Goal: Task Accomplishment & Management: Use online tool/utility

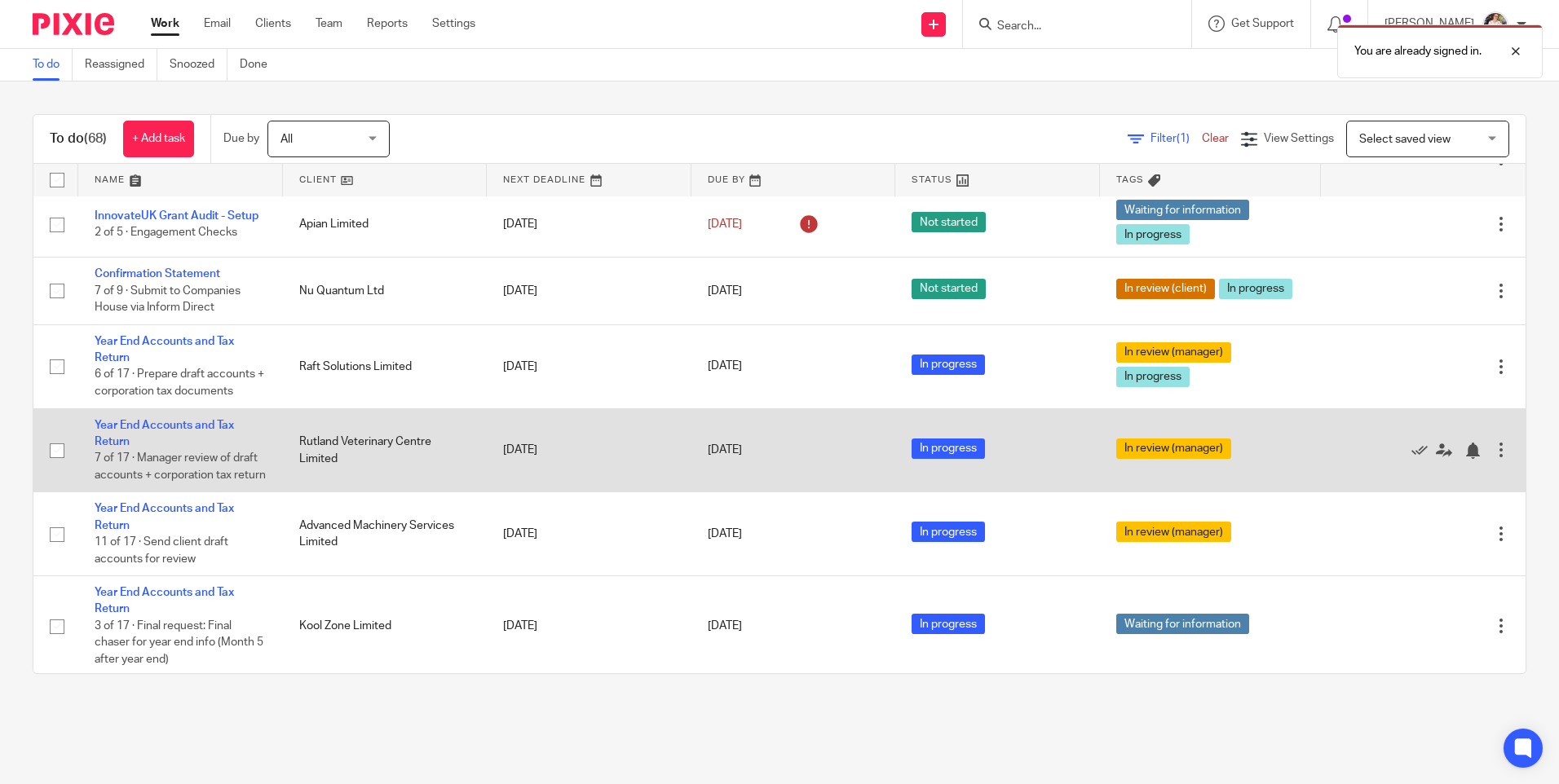
scroll to position [571, 0]
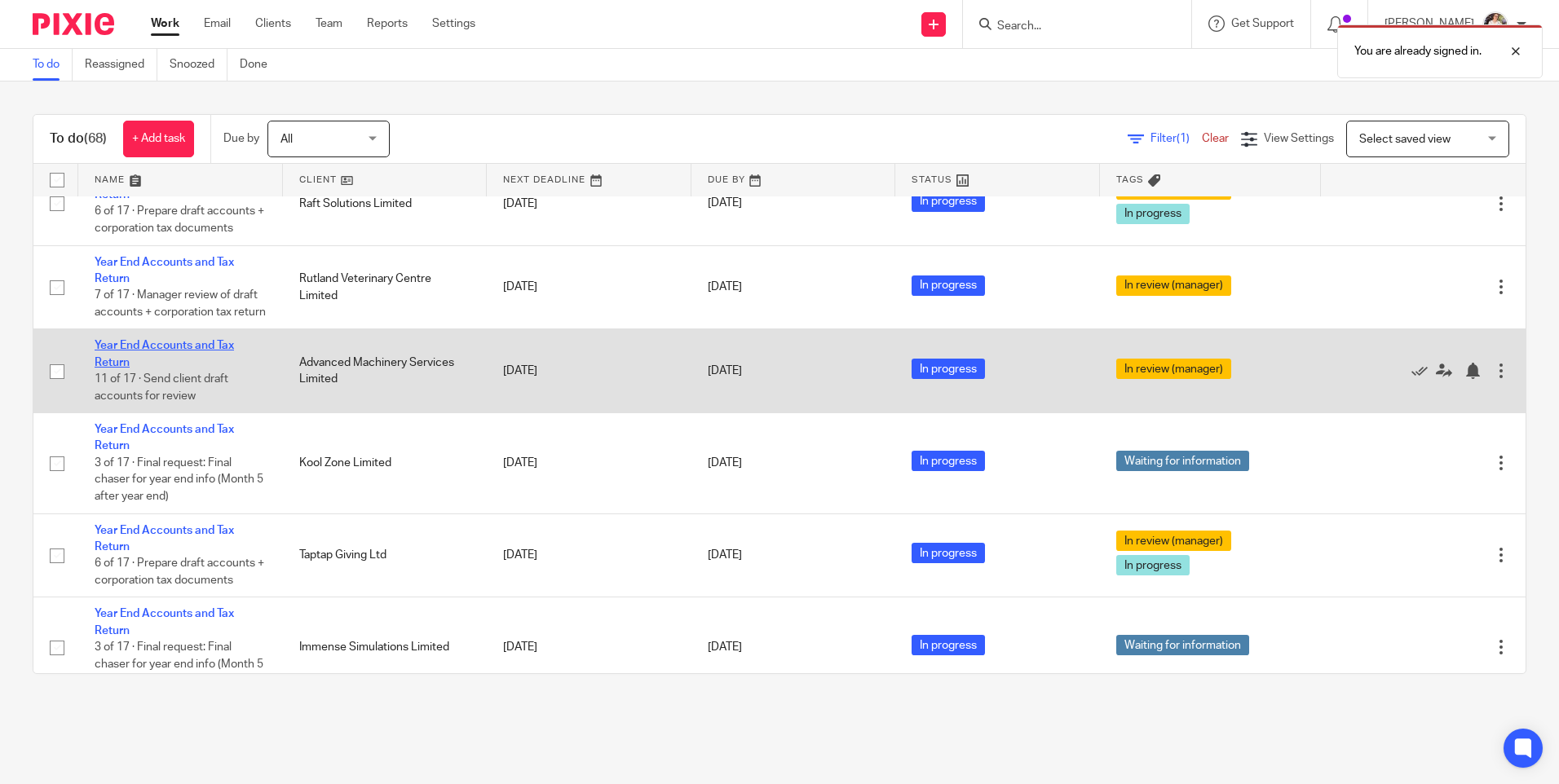
click at [213, 368] on link "Year End Accounts and Tax Return" at bounding box center [164, 354] width 140 height 27
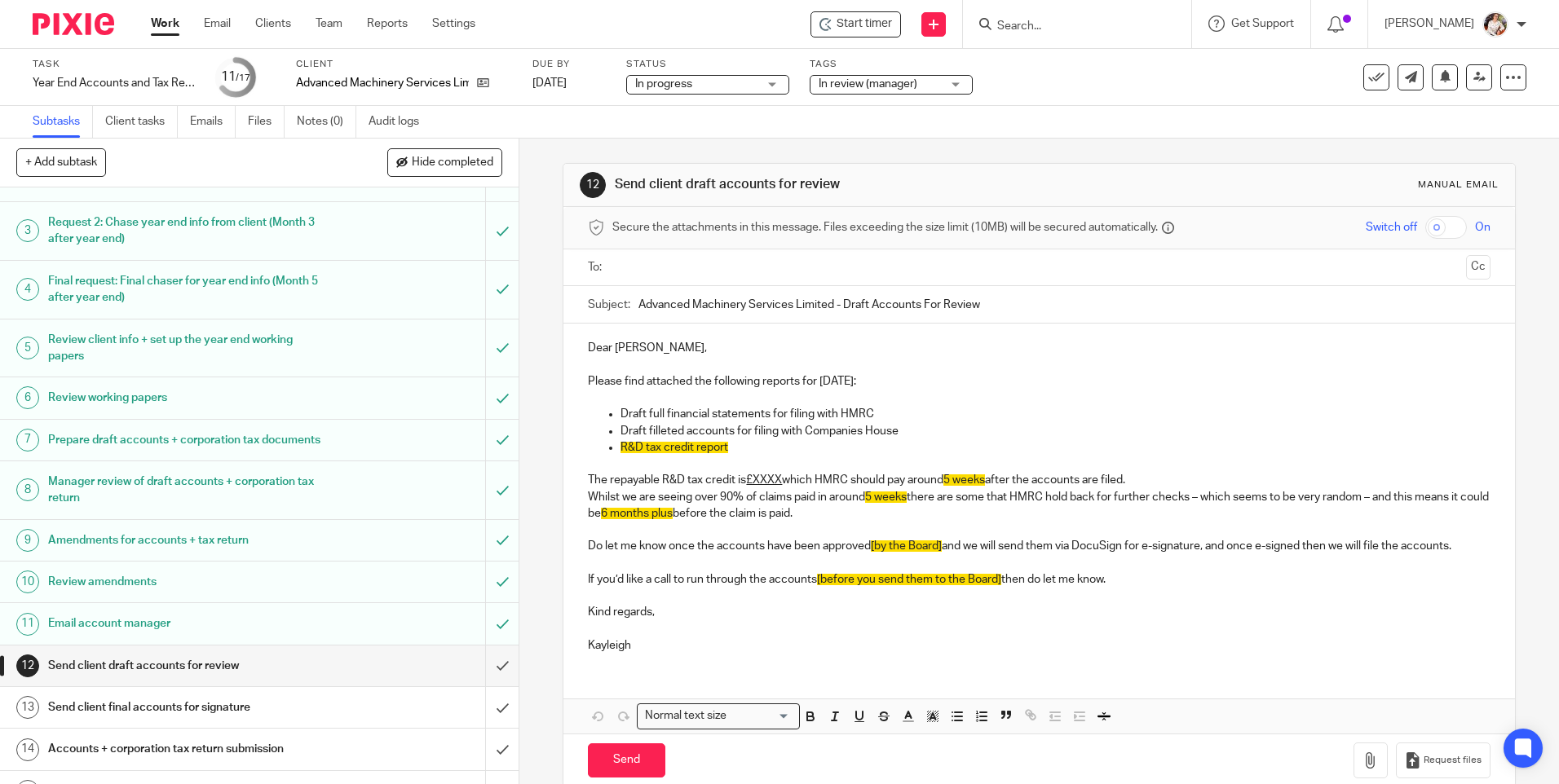
scroll to position [214, 0]
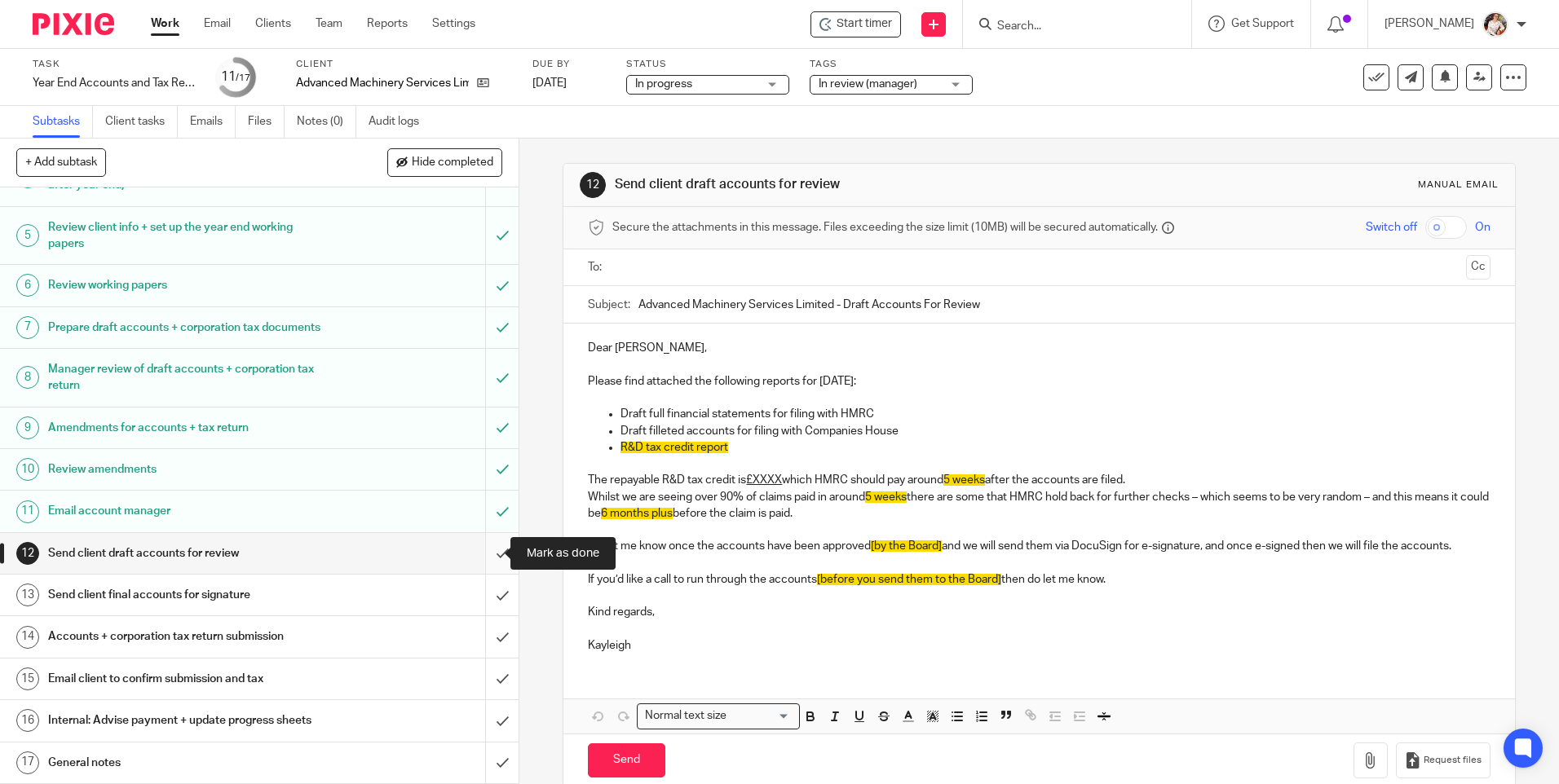
click at [485, 557] on input "submit" at bounding box center [259, 553] width 518 height 41
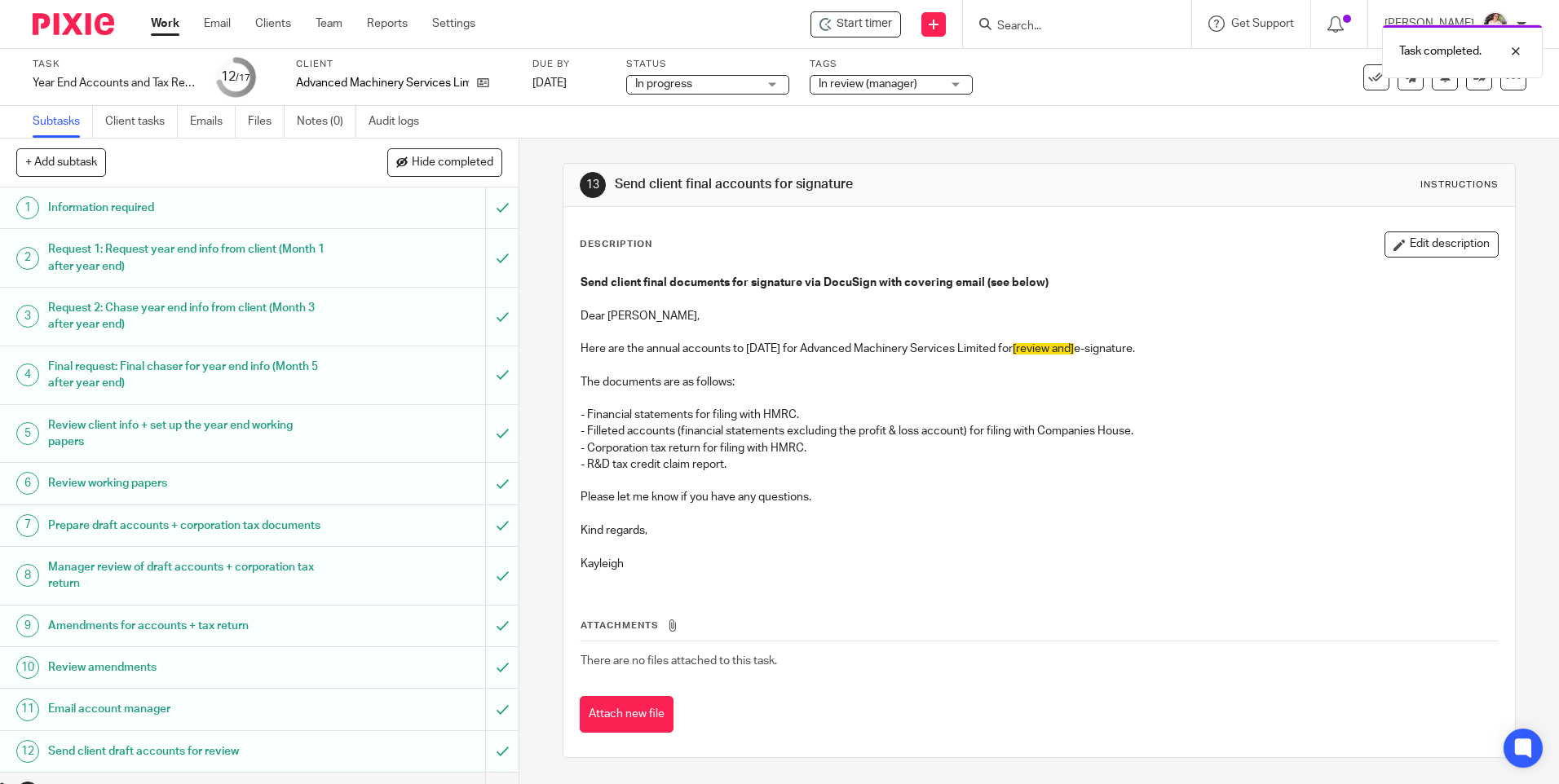
click at [882, 25] on div "Task completed." at bounding box center [1161, 47] width 763 height 62
click at [836, 22] on div "Start timer" at bounding box center [856, 24] width 72 height 18
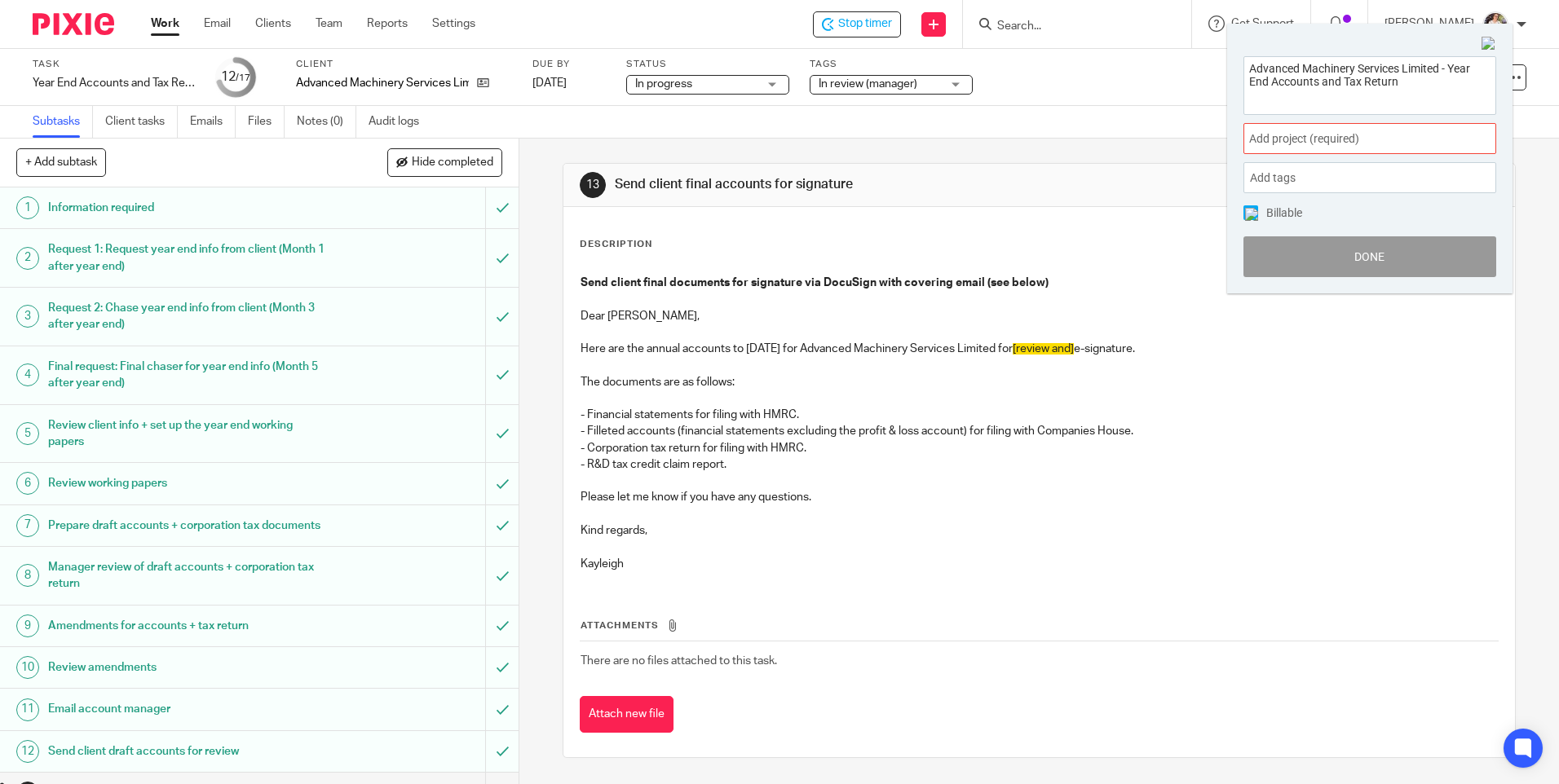
click at [1379, 150] on div "Add project (required) :" at bounding box center [1369, 139] width 252 height 31
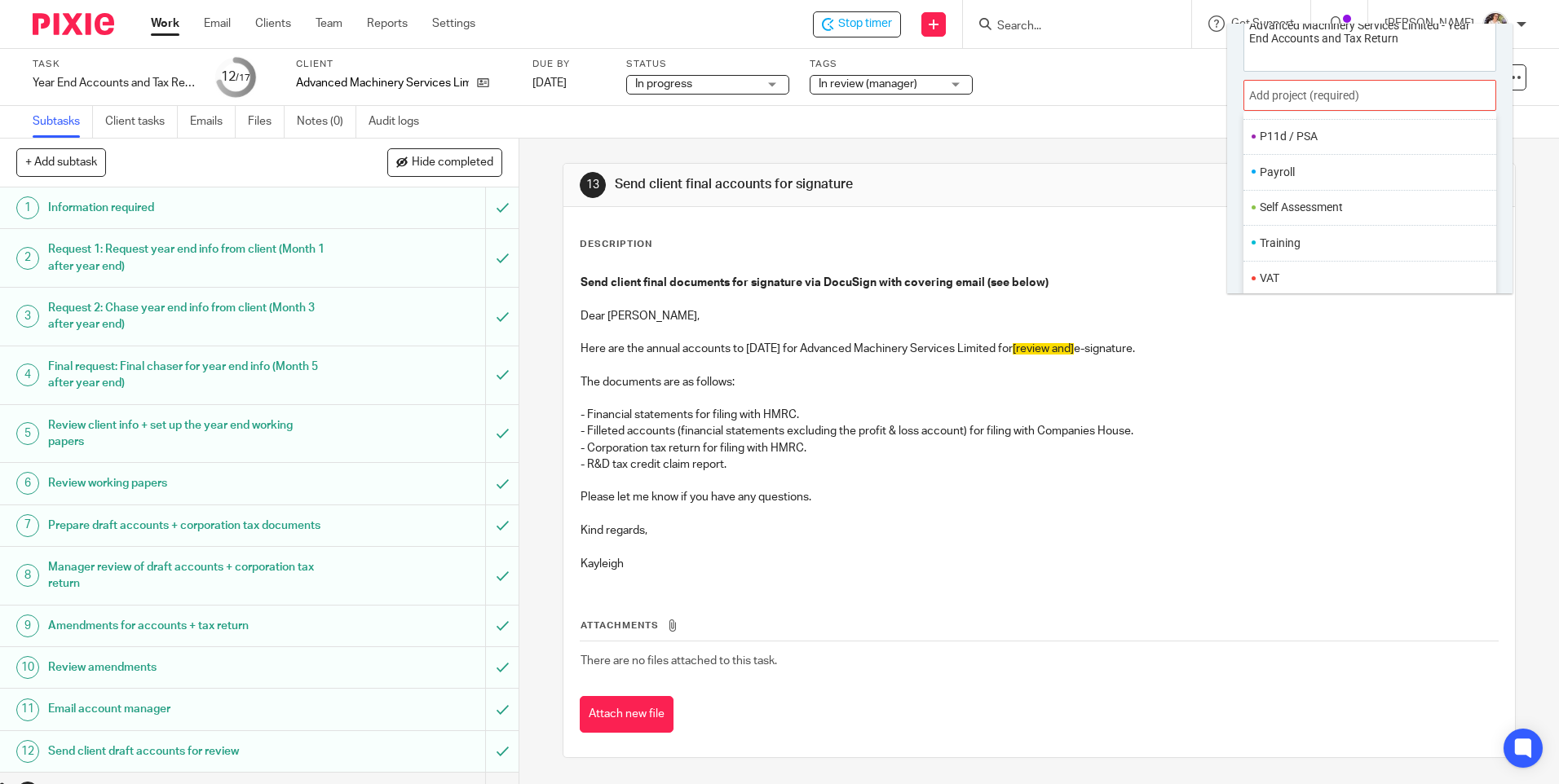
scroll to position [81, 0]
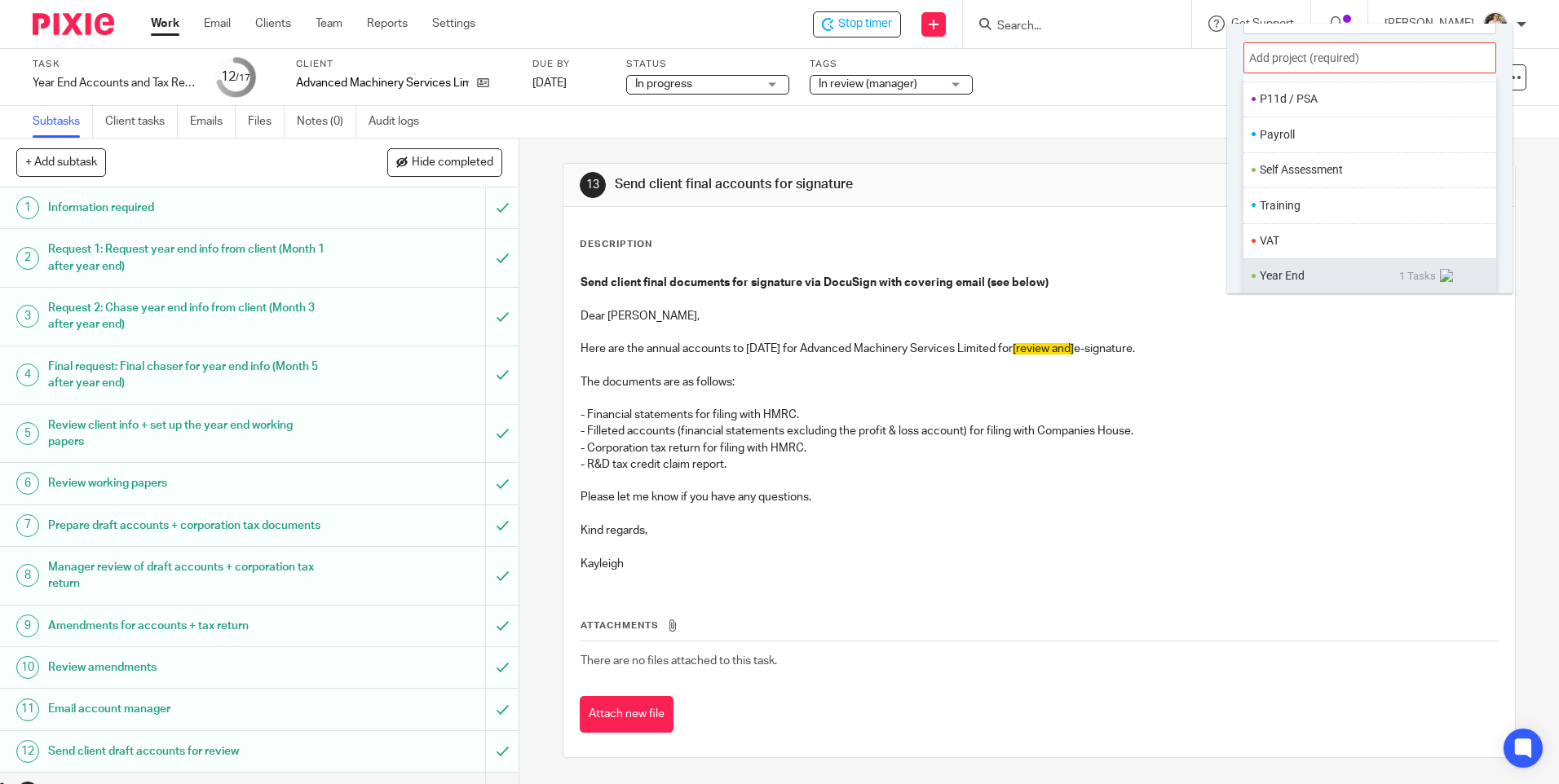
click at [1289, 276] on li "Year End" at bounding box center [1329, 276] width 140 height 18
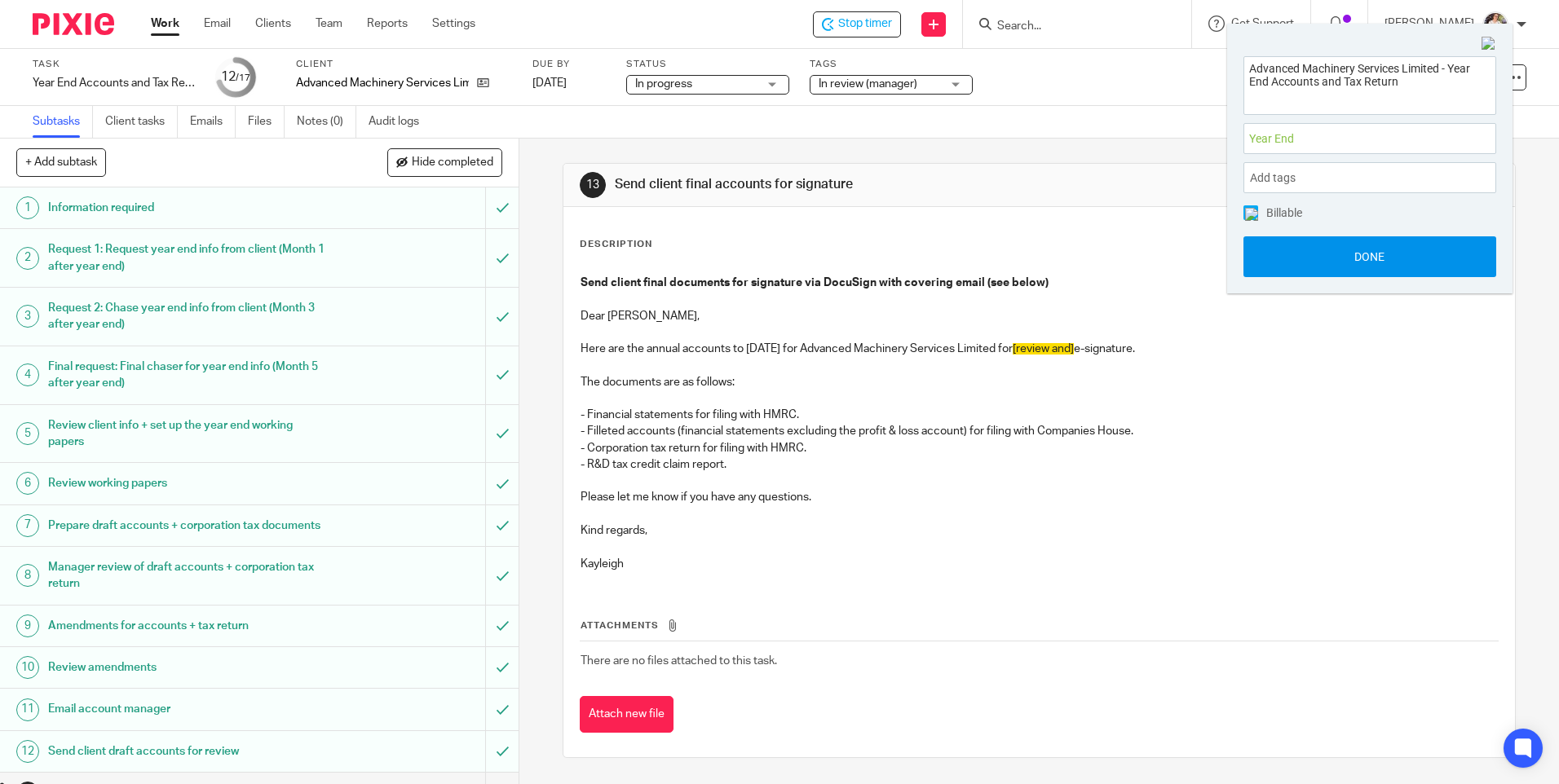
click at [1280, 258] on button "Done" at bounding box center [1369, 257] width 252 height 41
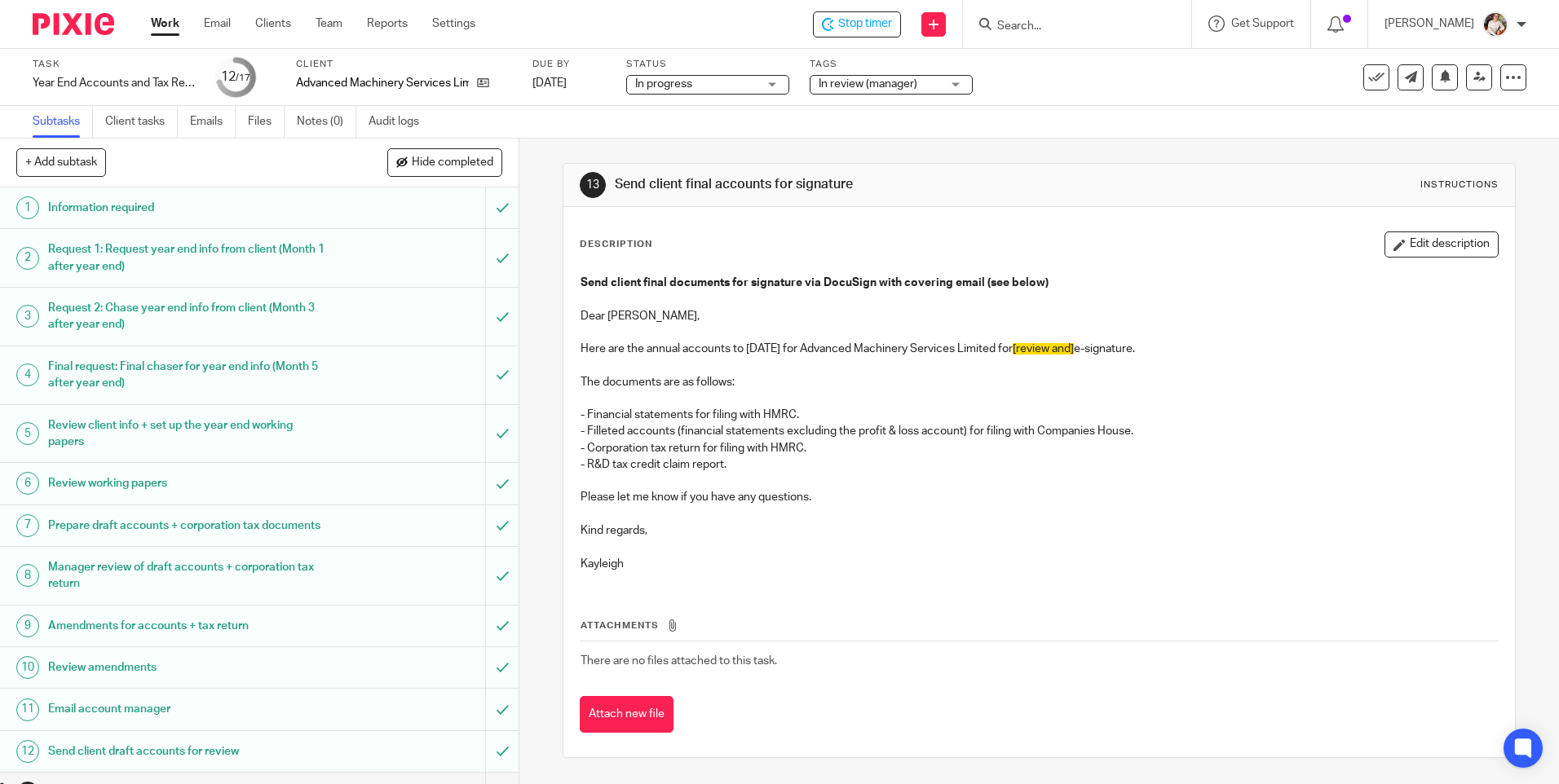
click at [891, 573] on div "Send client final documents for signature via DocuSign with covering email (see…" at bounding box center [1039, 425] width 933 height 318
click at [919, 81] on span "In review (manager)" at bounding box center [879, 85] width 122 height 18
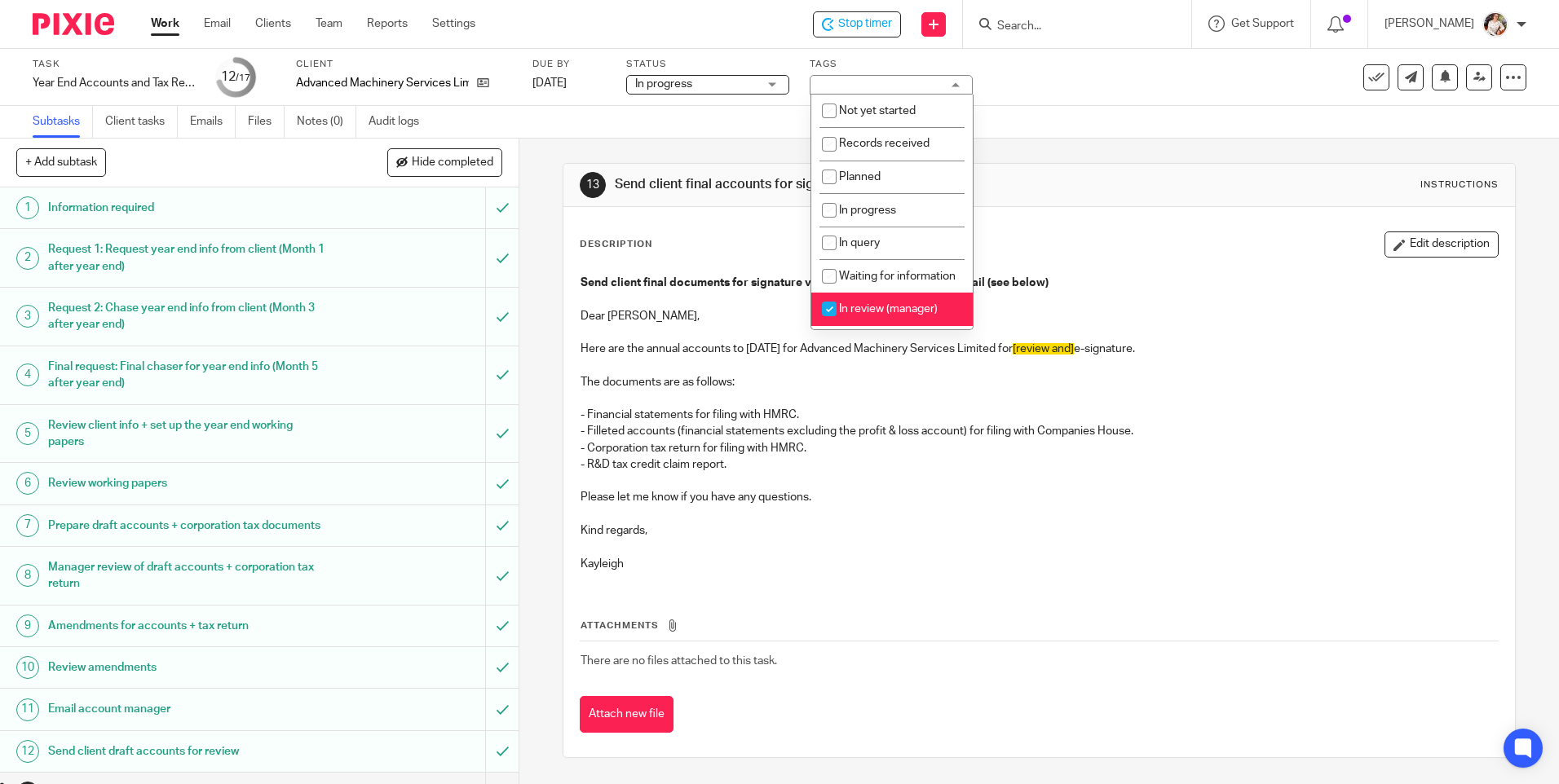
click at [891, 317] on li "In review (manager)" at bounding box center [891, 309] width 161 height 33
checkbox input "false"
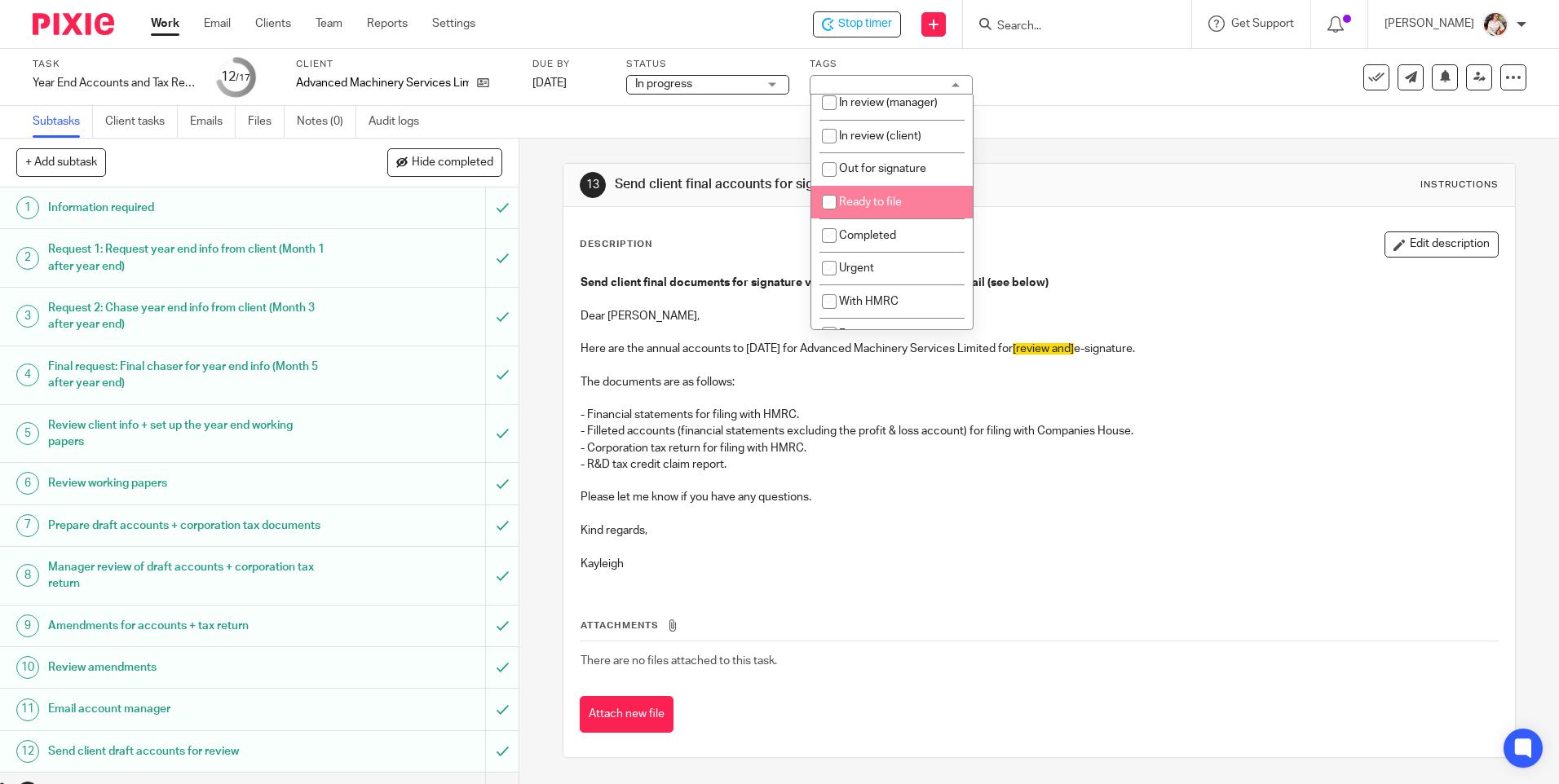
scroll to position [244, 0]
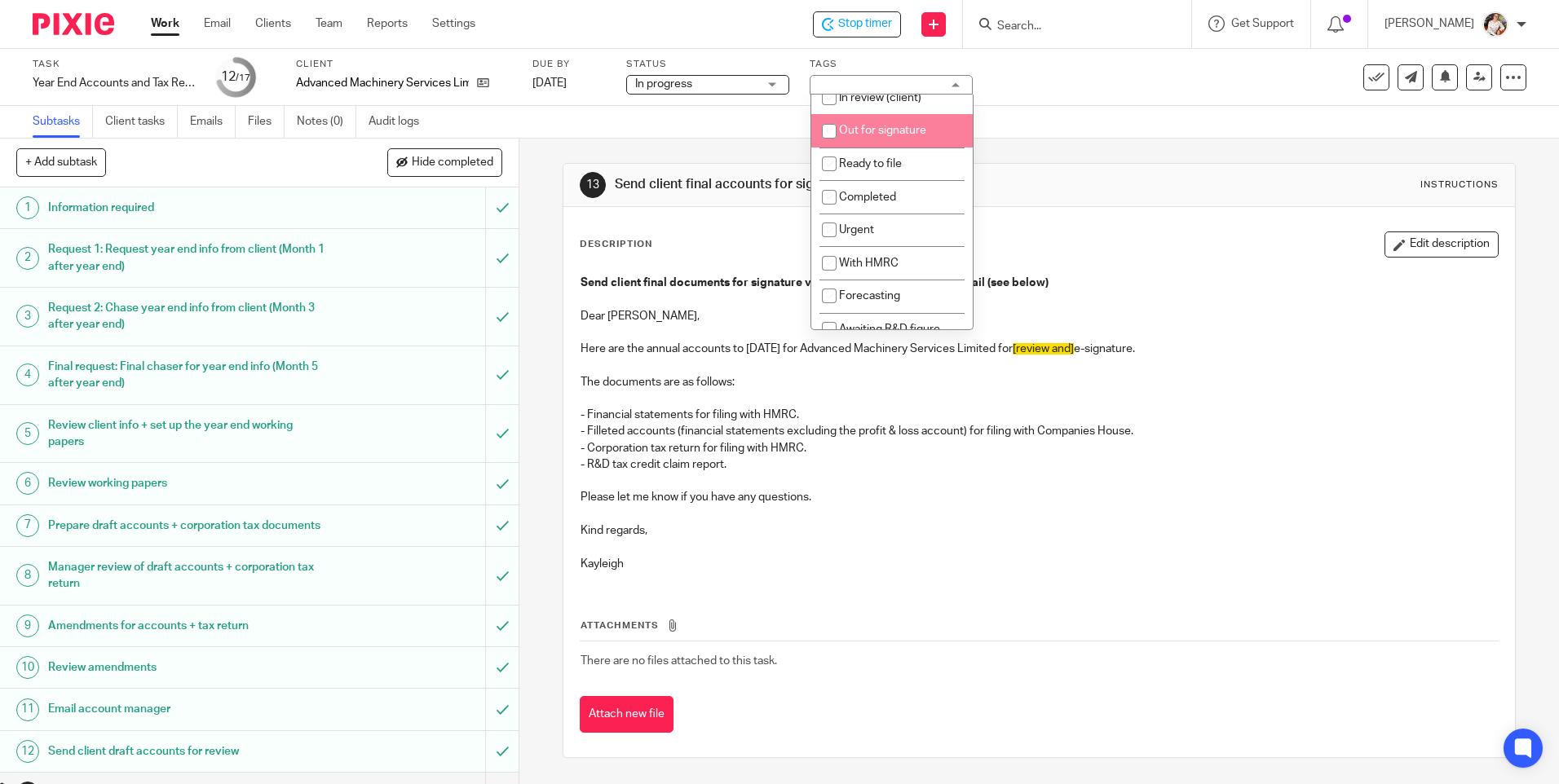
click at [889, 136] on span "Out for signature" at bounding box center [882, 131] width 87 height 12
checkbox input "true"
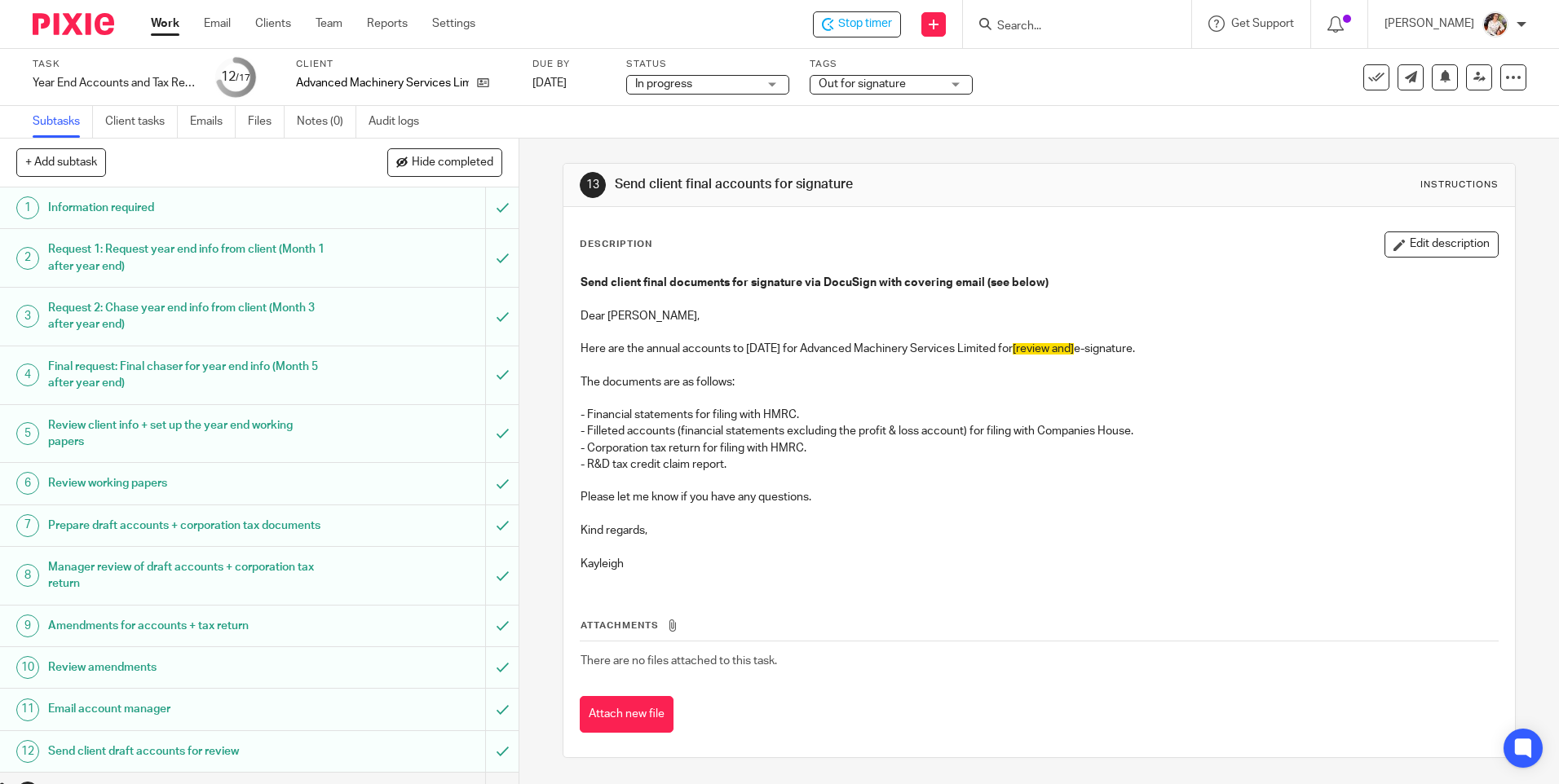
click at [1123, 122] on div "Subtasks Client tasks Emails Files Notes (0) Audit logs" at bounding box center [780, 121] width 1559 height 32
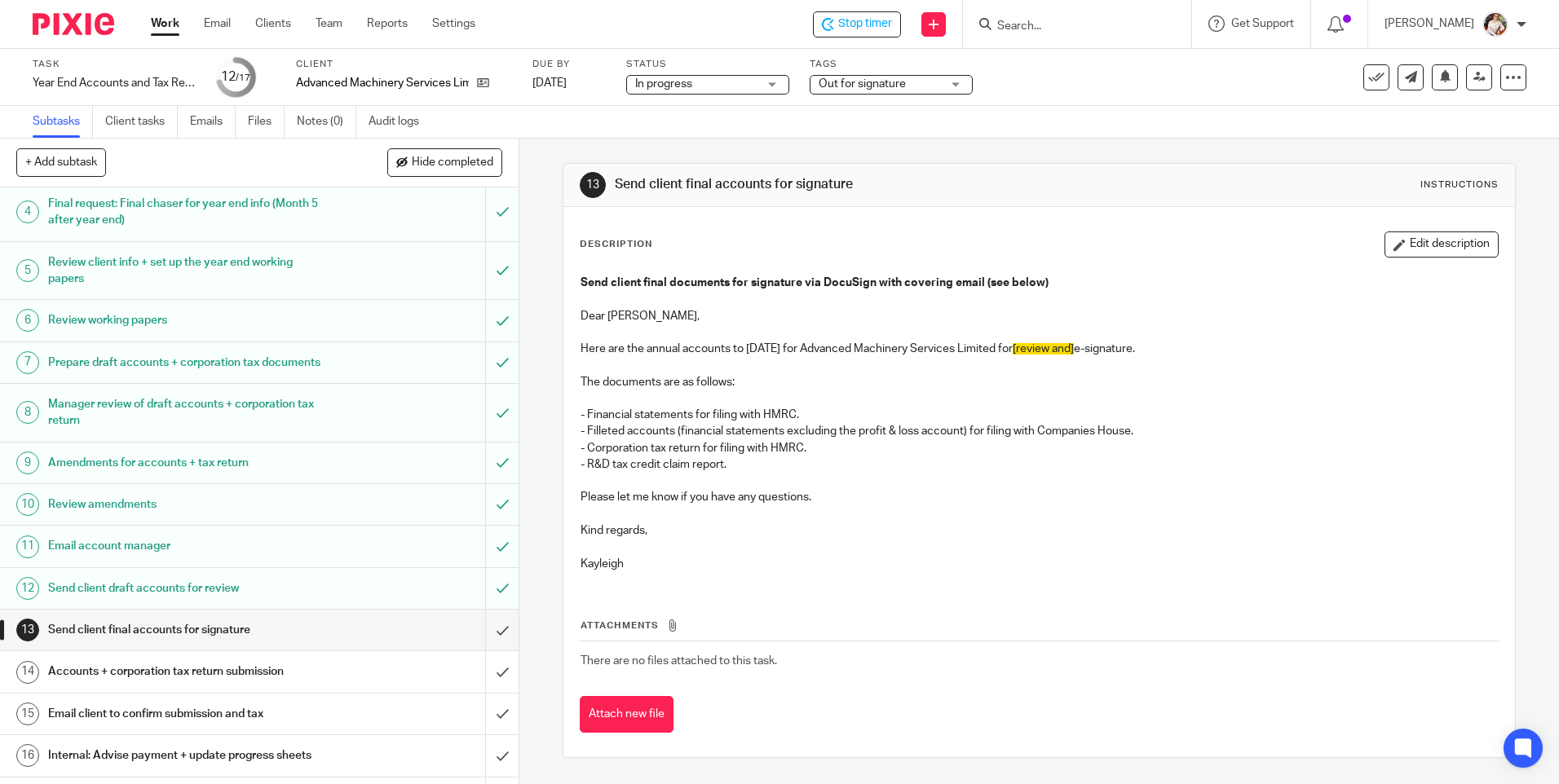
scroll to position [0, 0]
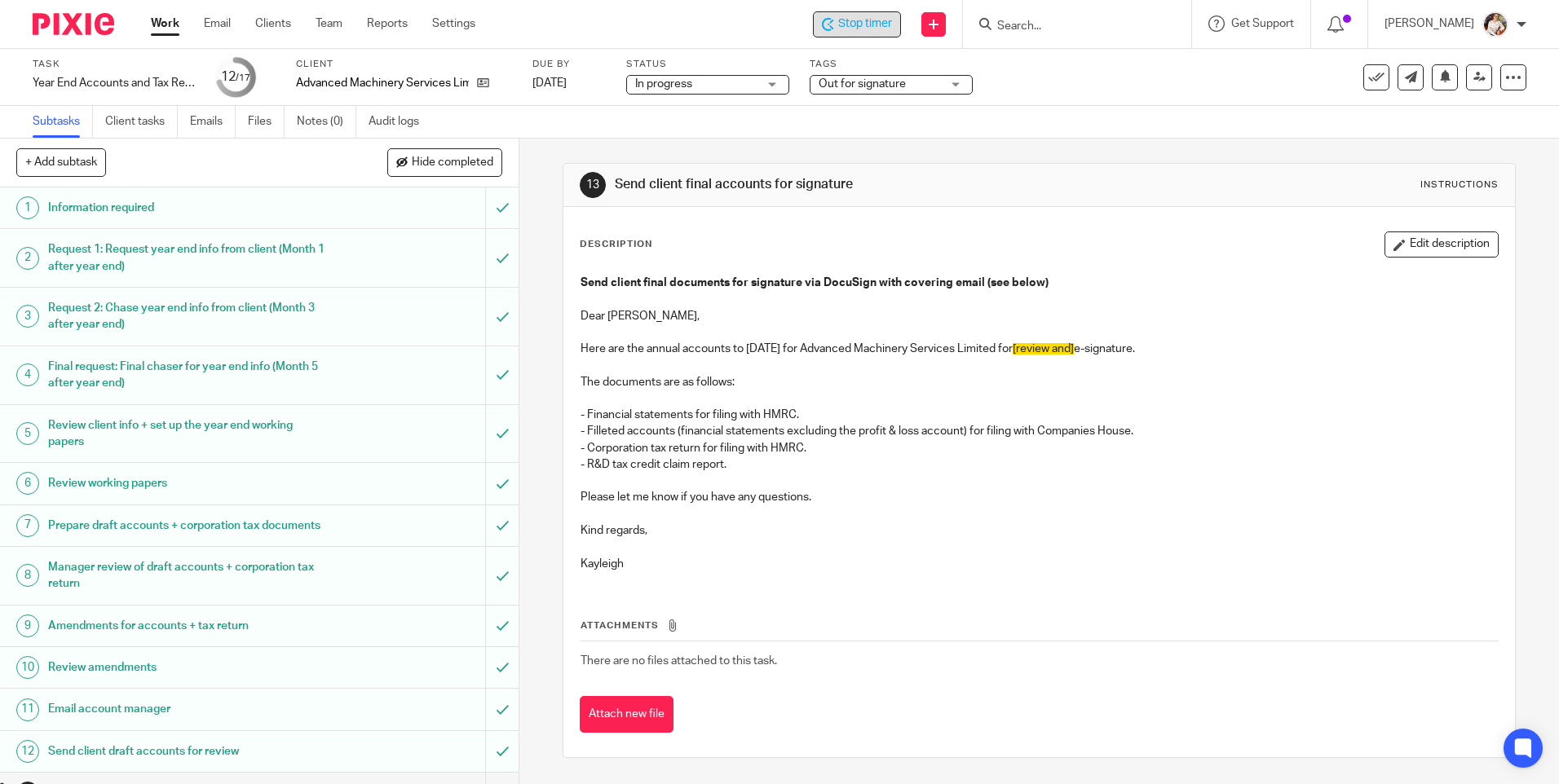
click at [866, 22] on span "Stop timer" at bounding box center [865, 24] width 54 height 18
click at [1049, 22] on input "Search" at bounding box center [1069, 26] width 147 height 15
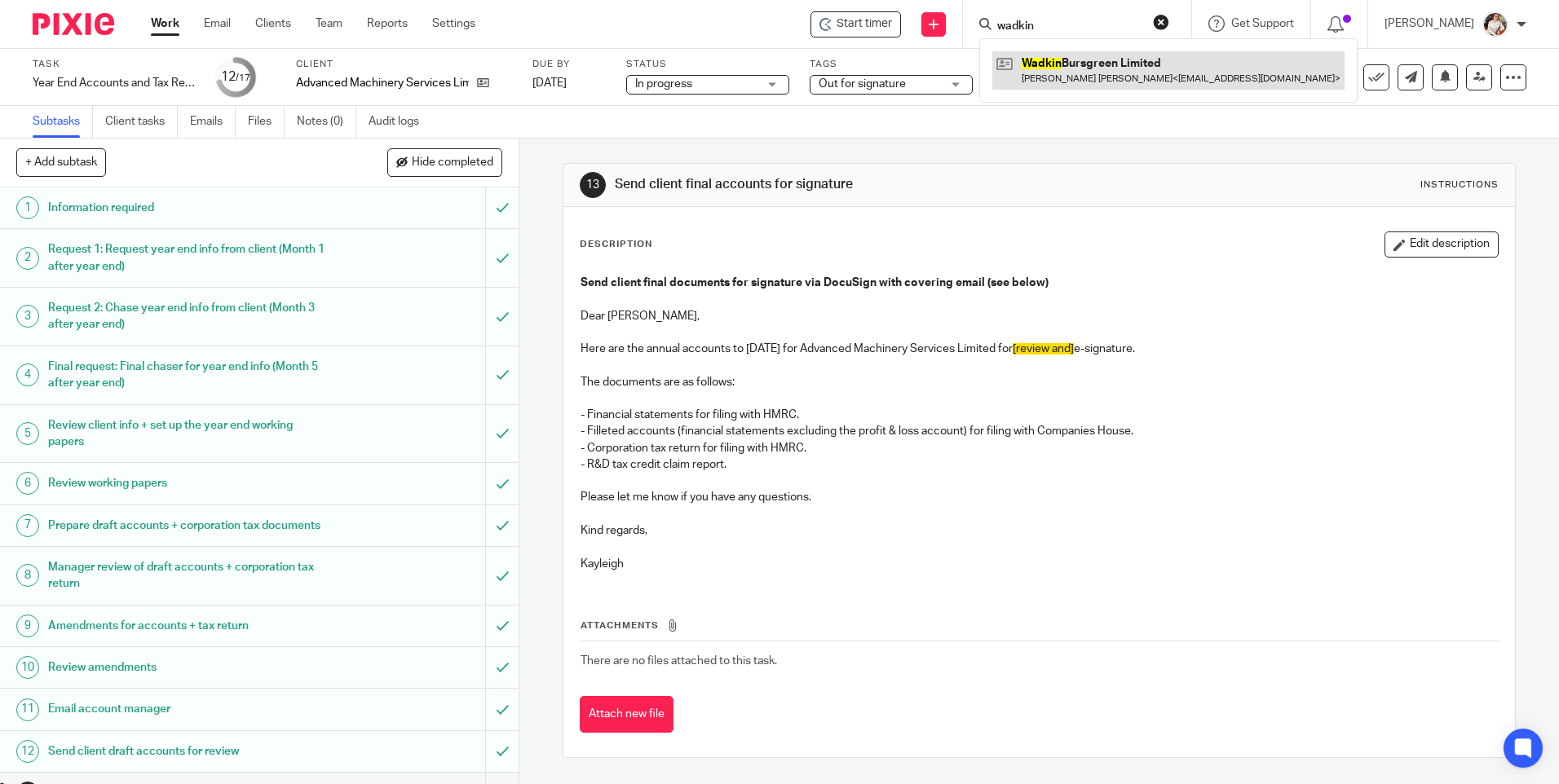
type input "wadkin"
click at [1060, 75] on link at bounding box center [1168, 70] width 352 height 37
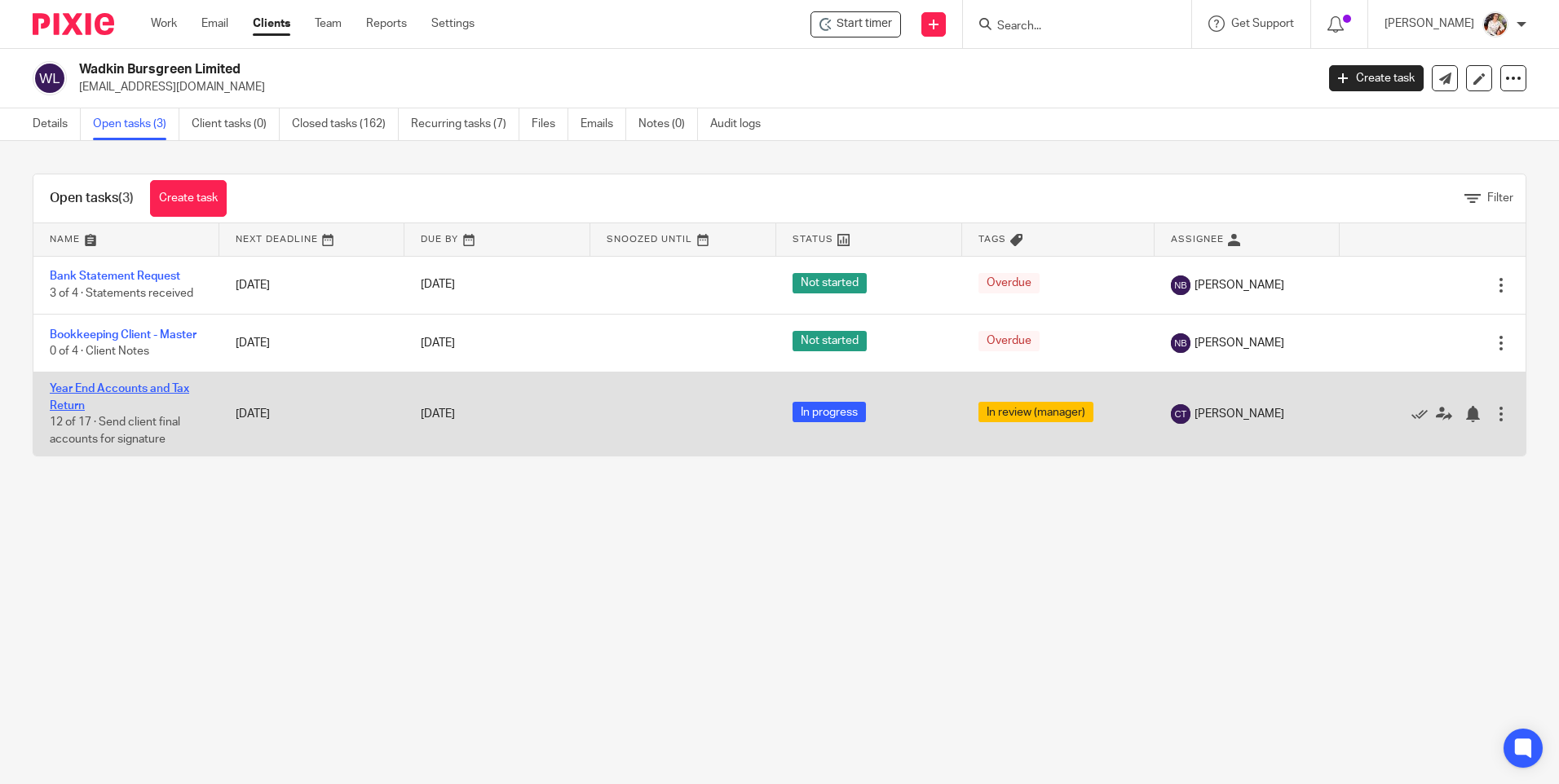
click at [113, 387] on link "Year End Accounts and Tax Return" at bounding box center [119, 397] width 140 height 27
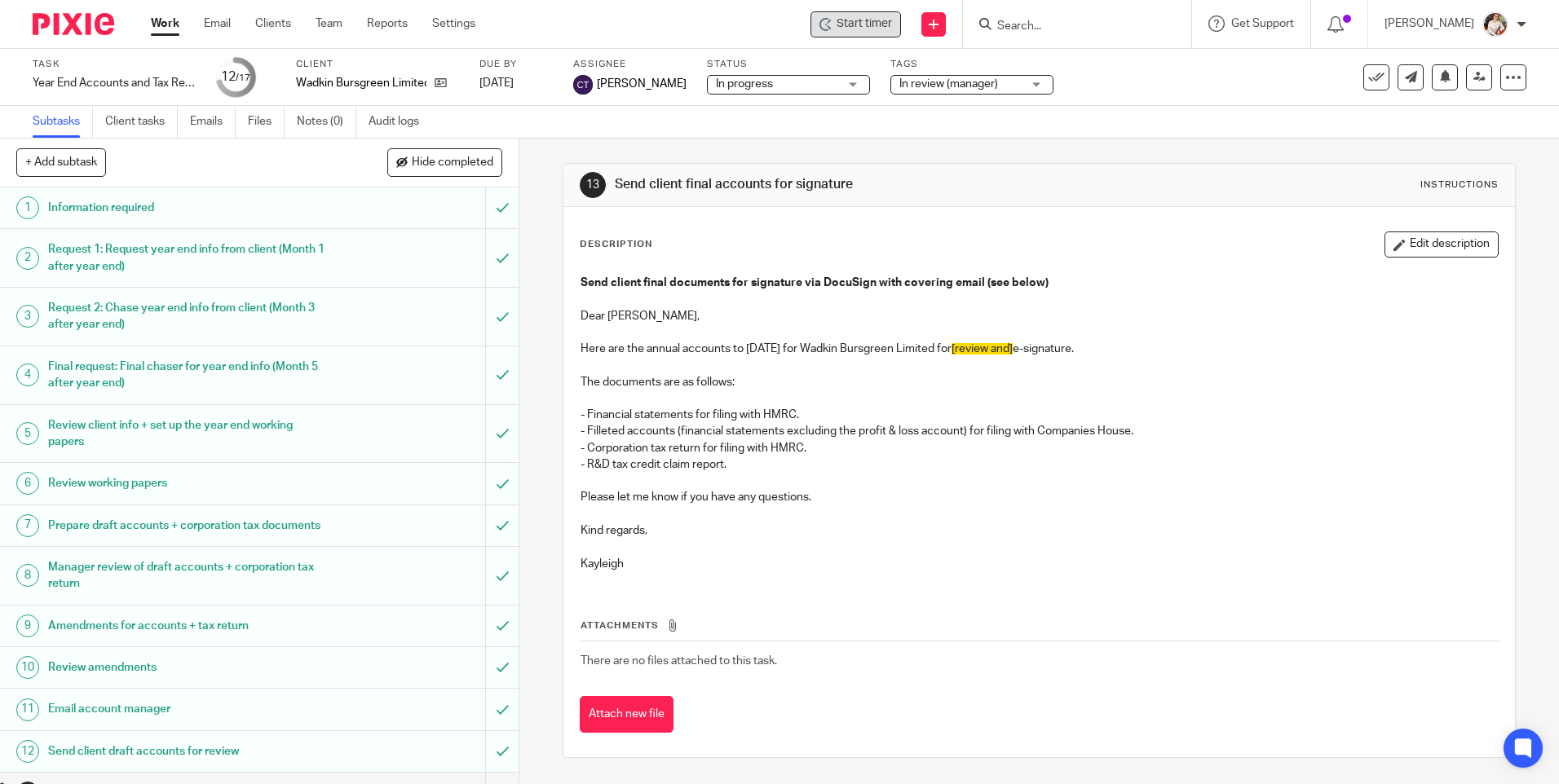
click at [875, 18] on span "Start timer" at bounding box center [864, 24] width 56 height 18
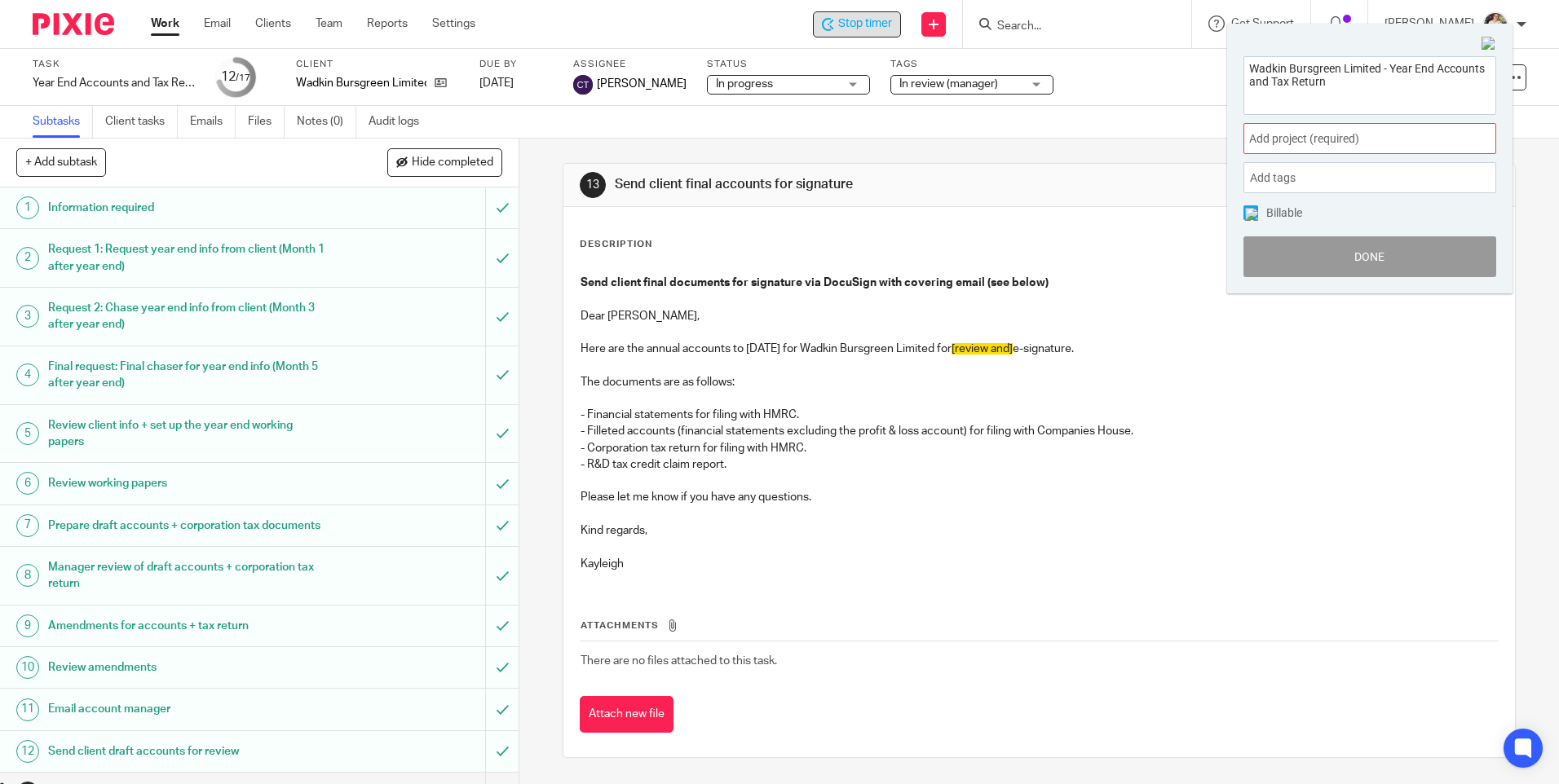
click at [1390, 142] on span "Add project (required) :" at bounding box center [1352, 139] width 205 height 18
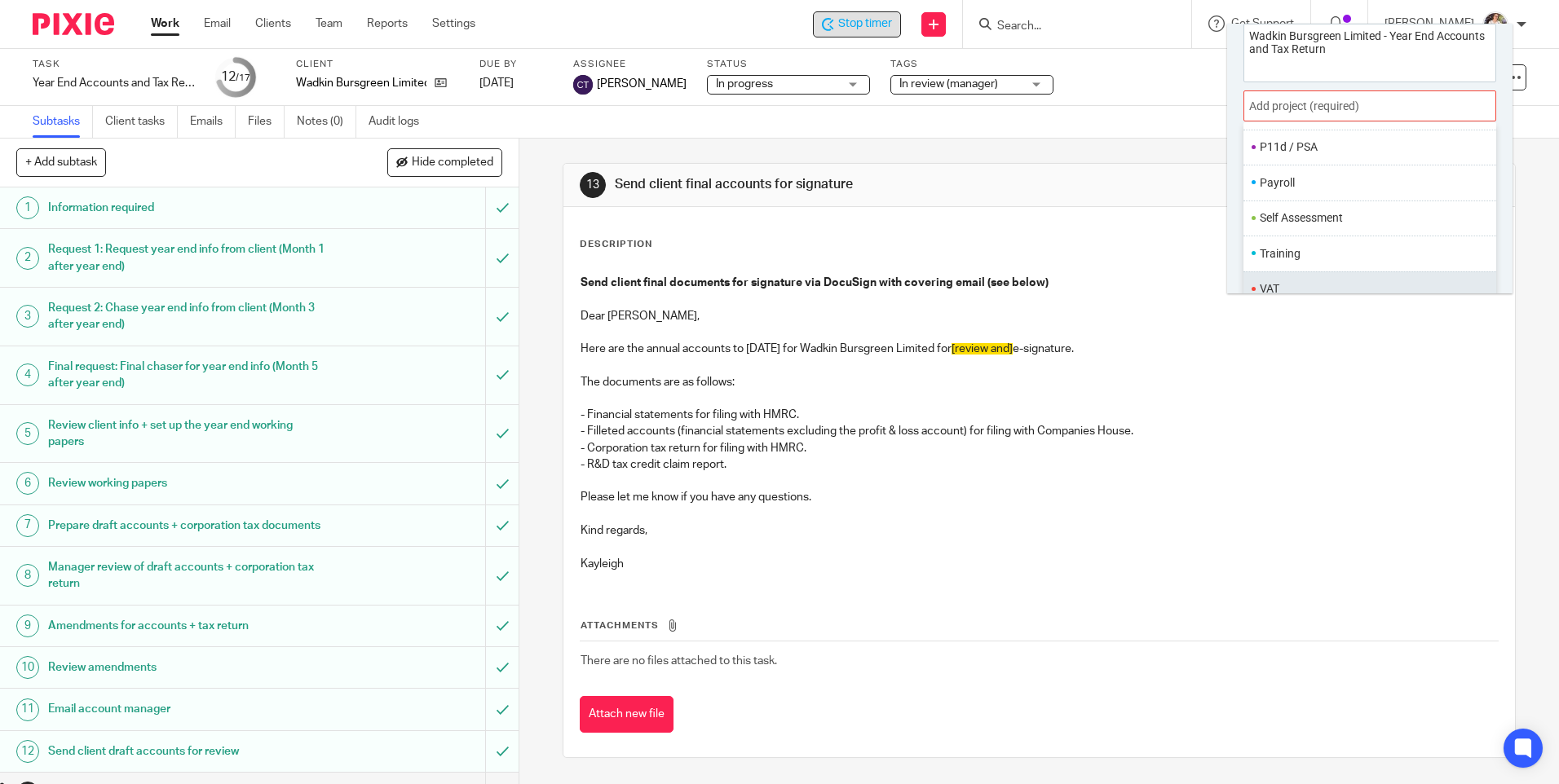
scroll to position [81, 0]
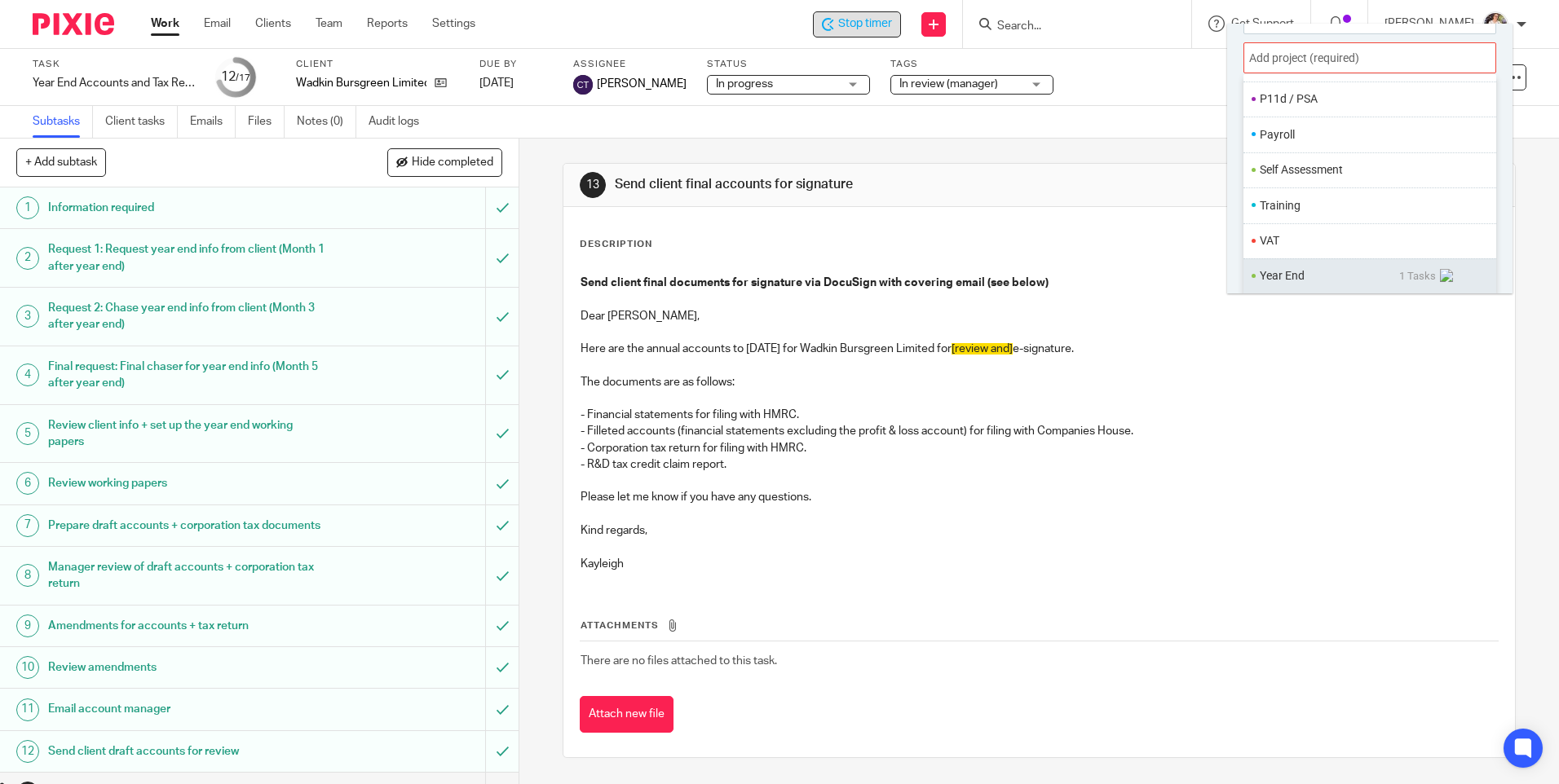
click at [1275, 276] on li "Year End" at bounding box center [1329, 276] width 140 height 18
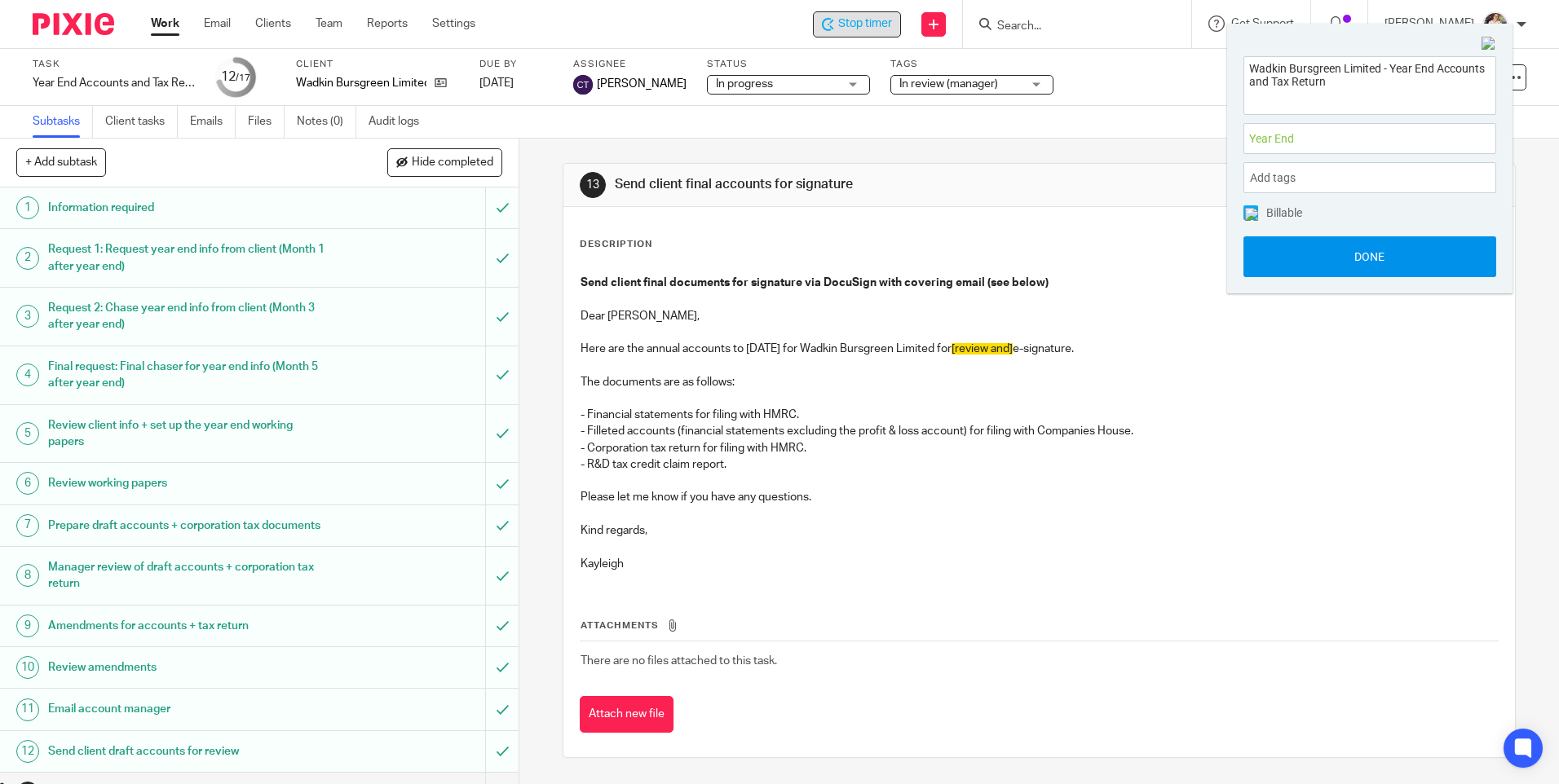
click at [1276, 265] on button "Done" at bounding box center [1369, 257] width 252 height 41
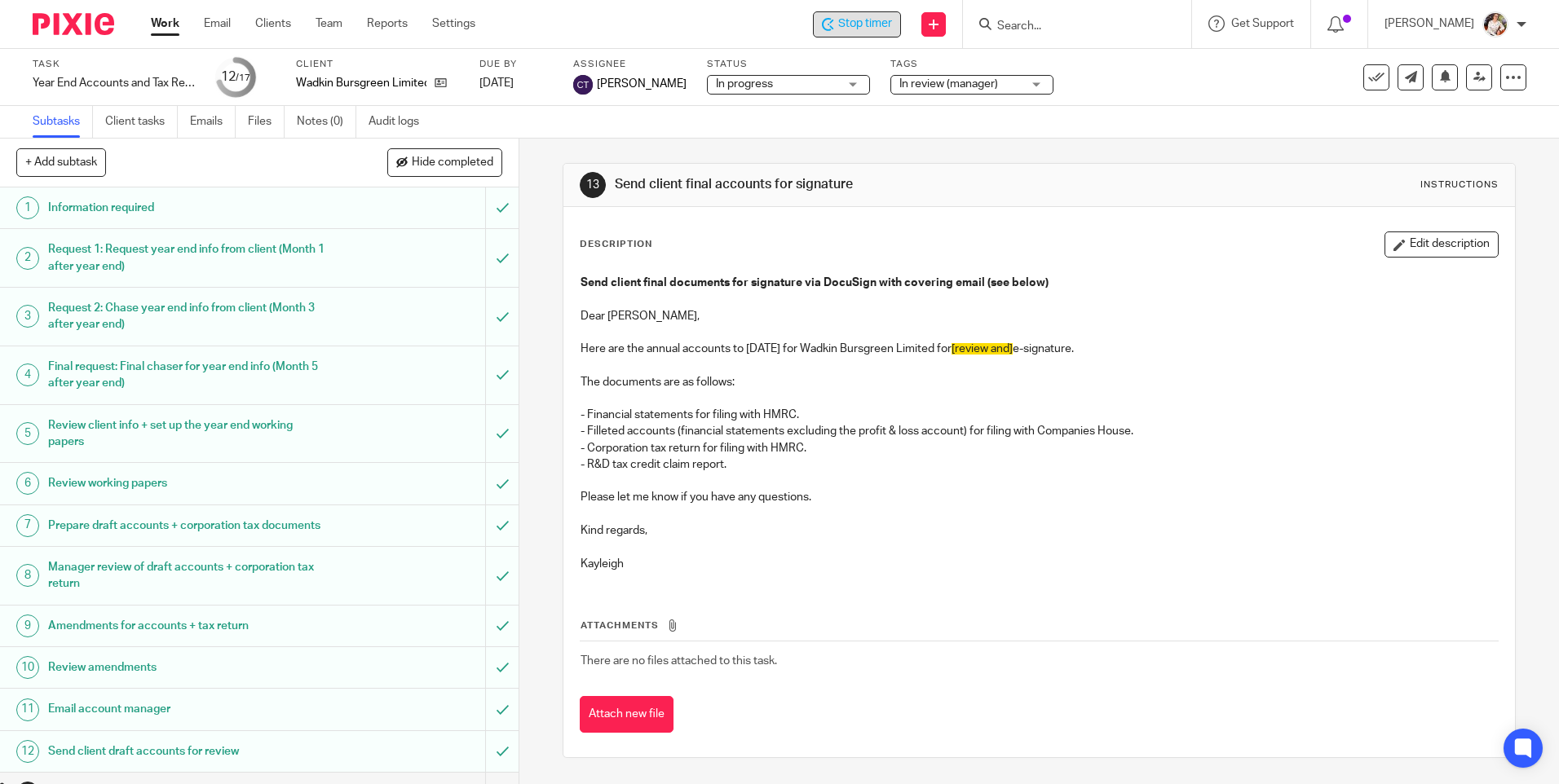
click at [862, 22] on span "Stop timer" at bounding box center [865, 24] width 54 height 18
click at [958, 87] on span "In review (manager)" at bounding box center [948, 84] width 99 height 12
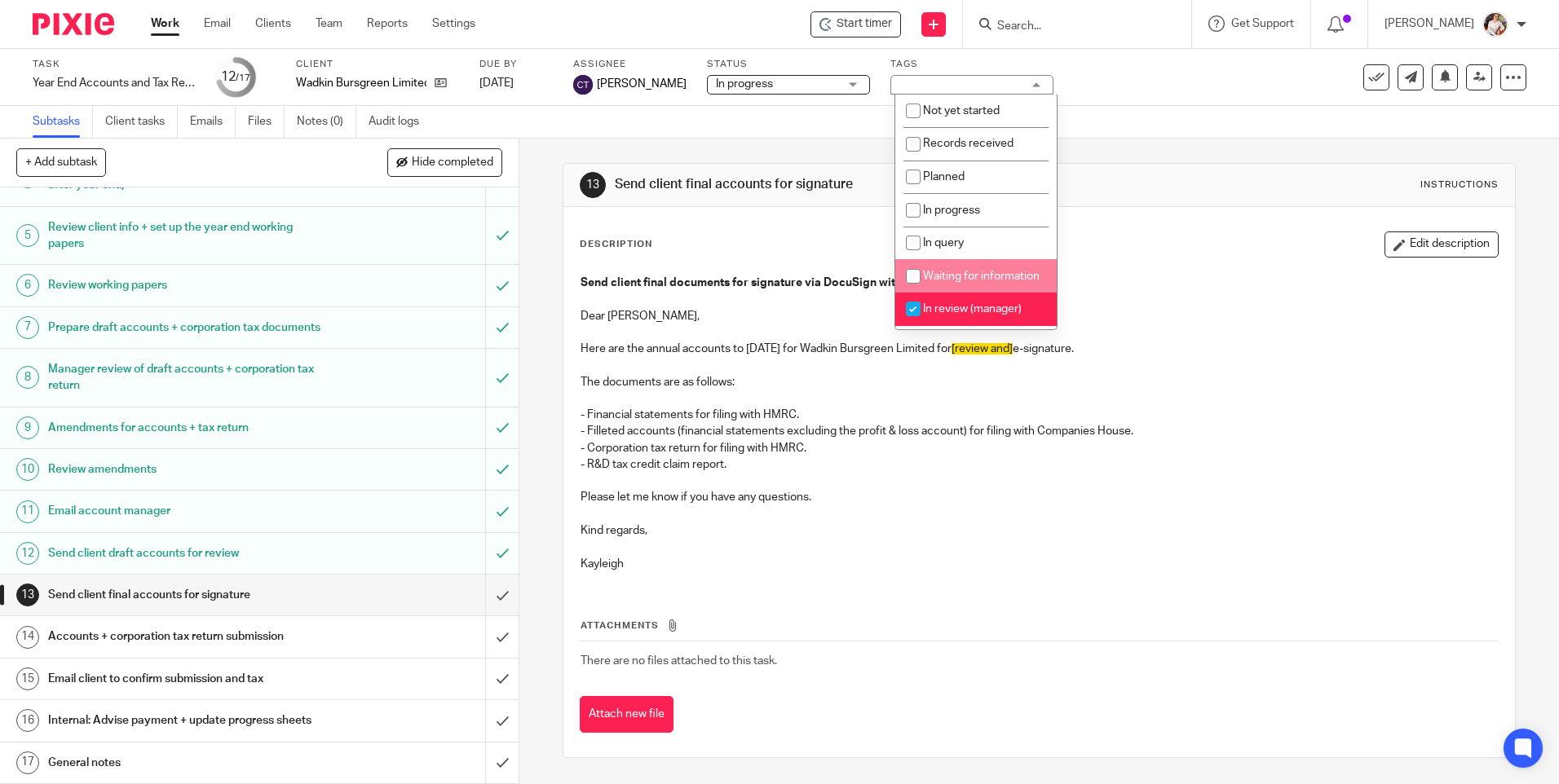
scroll to position [81, 0]
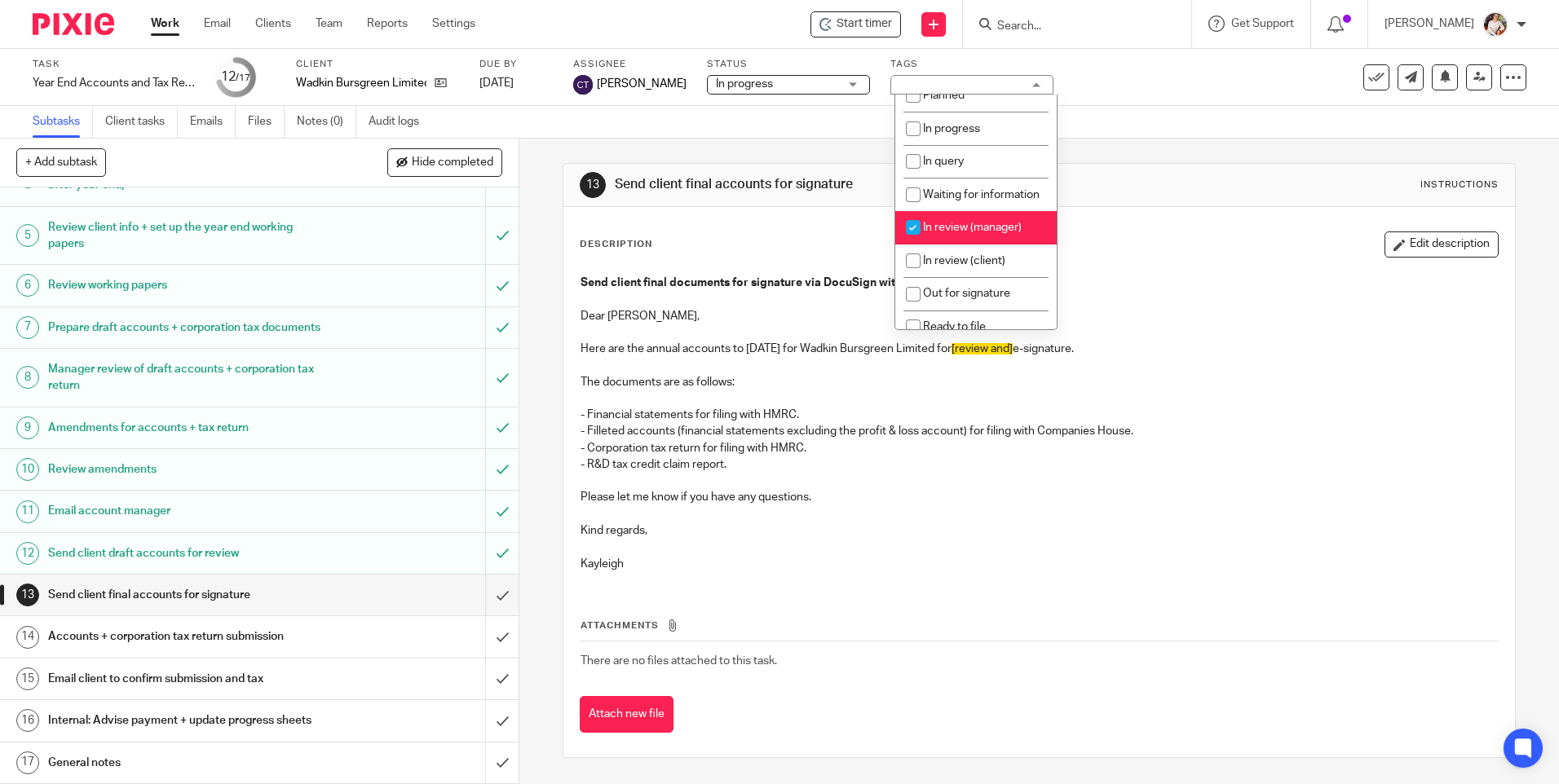
click at [952, 233] on span "In review (manager)" at bounding box center [972, 228] width 99 height 12
checkbox input "false"
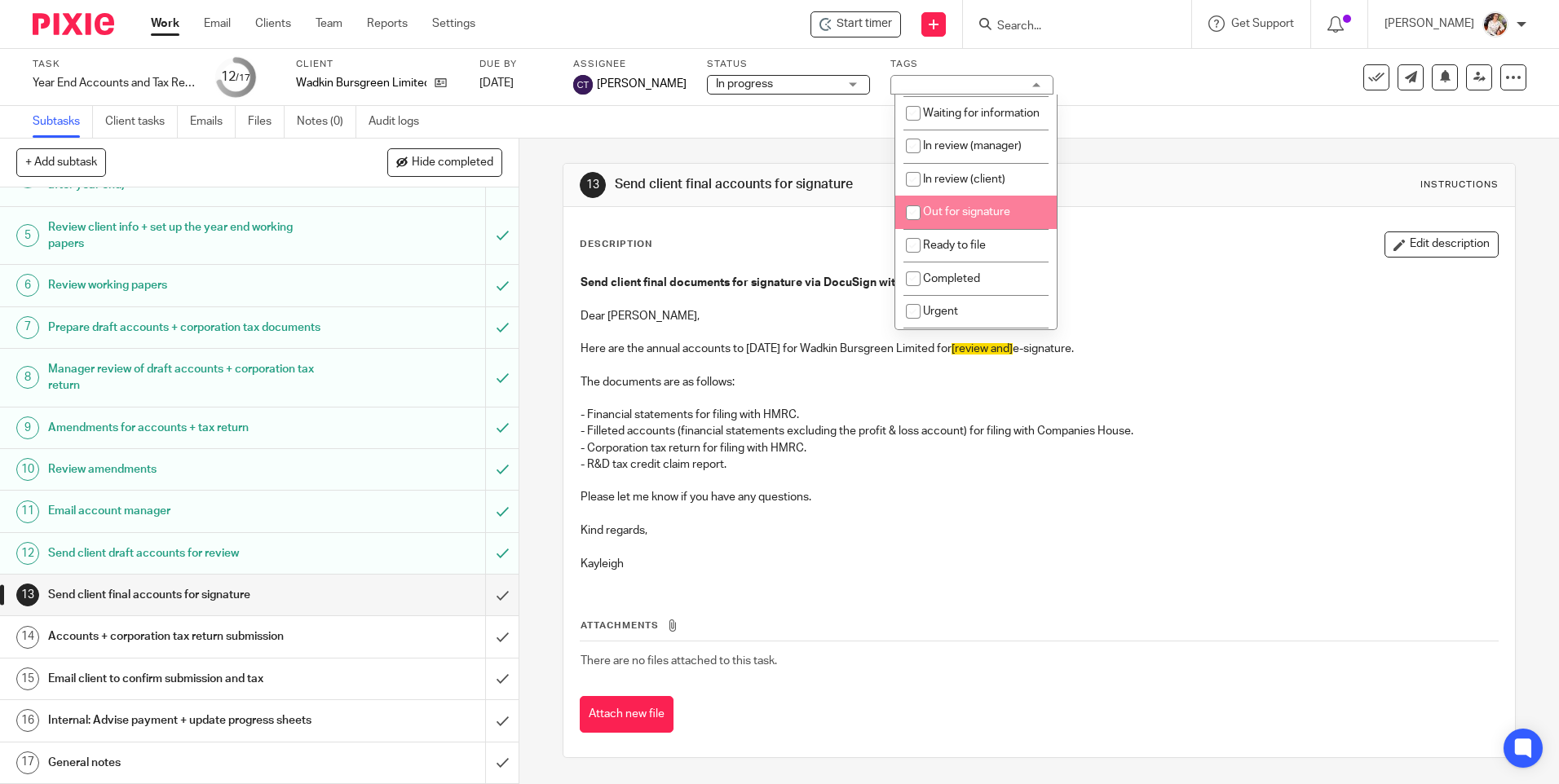
click at [959, 218] on span "Out for signature" at bounding box center [966, 212] width 87 height 12
checkbox input "true"
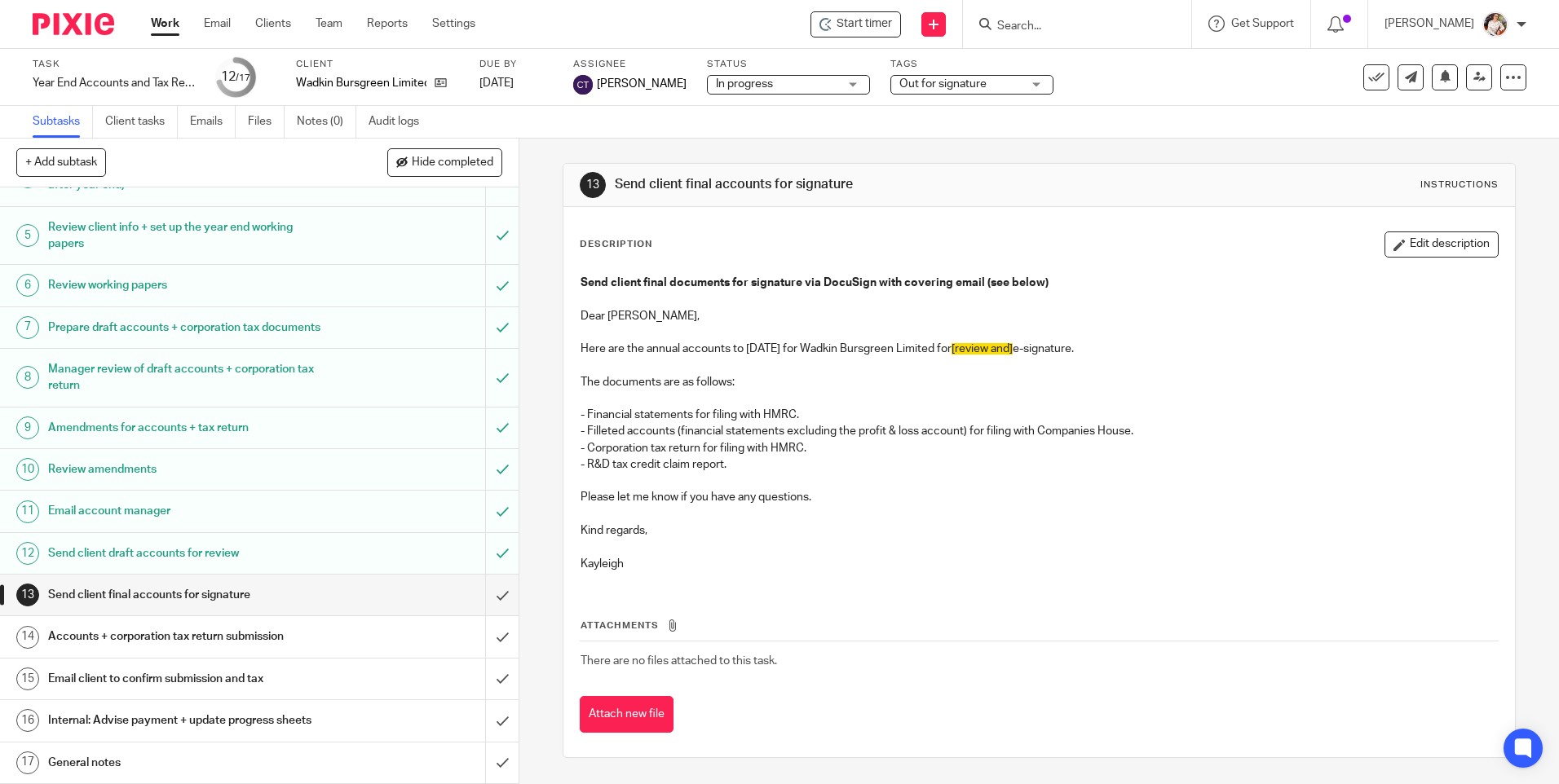
click at [155, 22] on link "Work" at bounding box center [164, 23] width 28 height 17
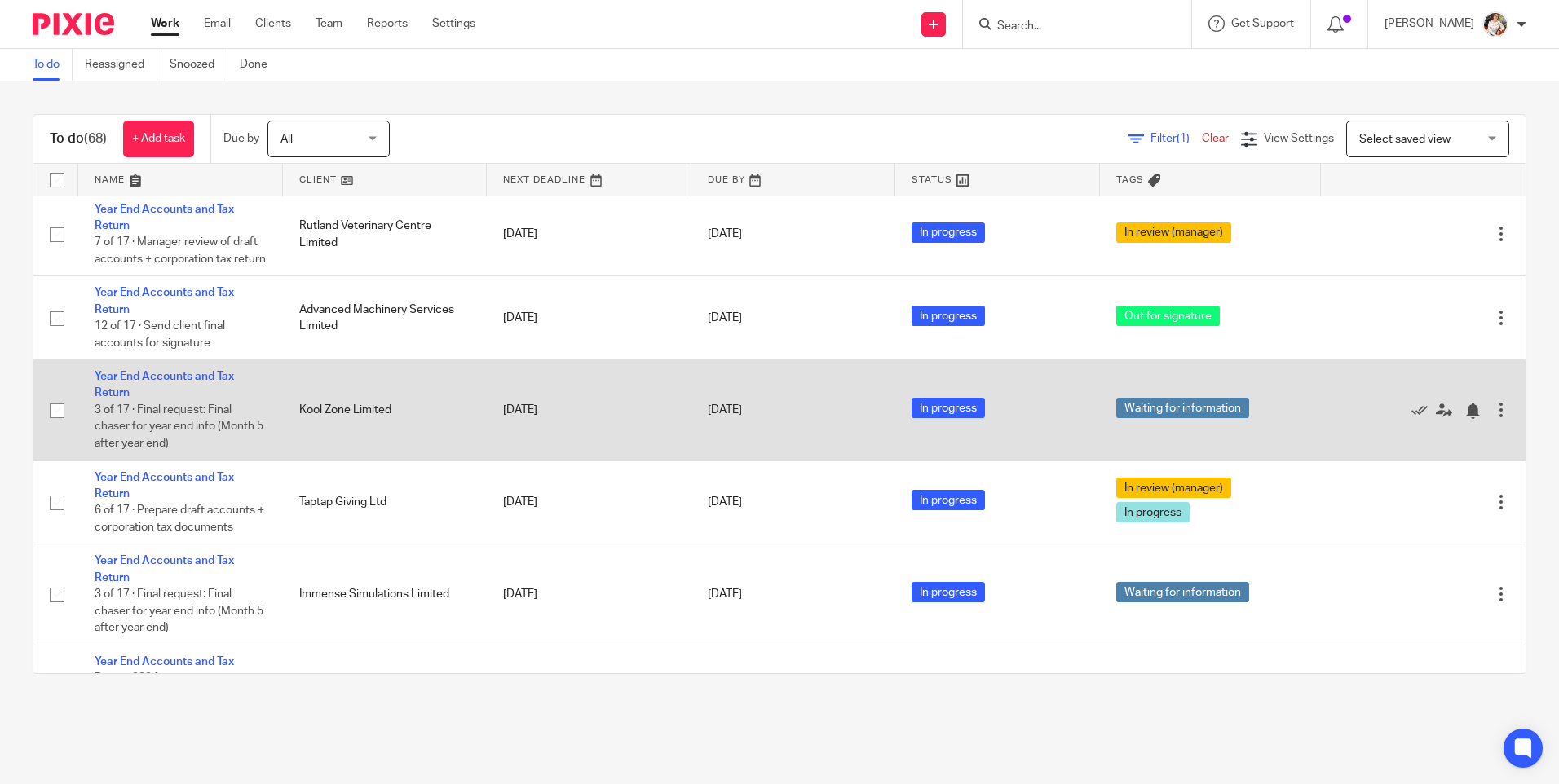
scroll to position [652, 0]
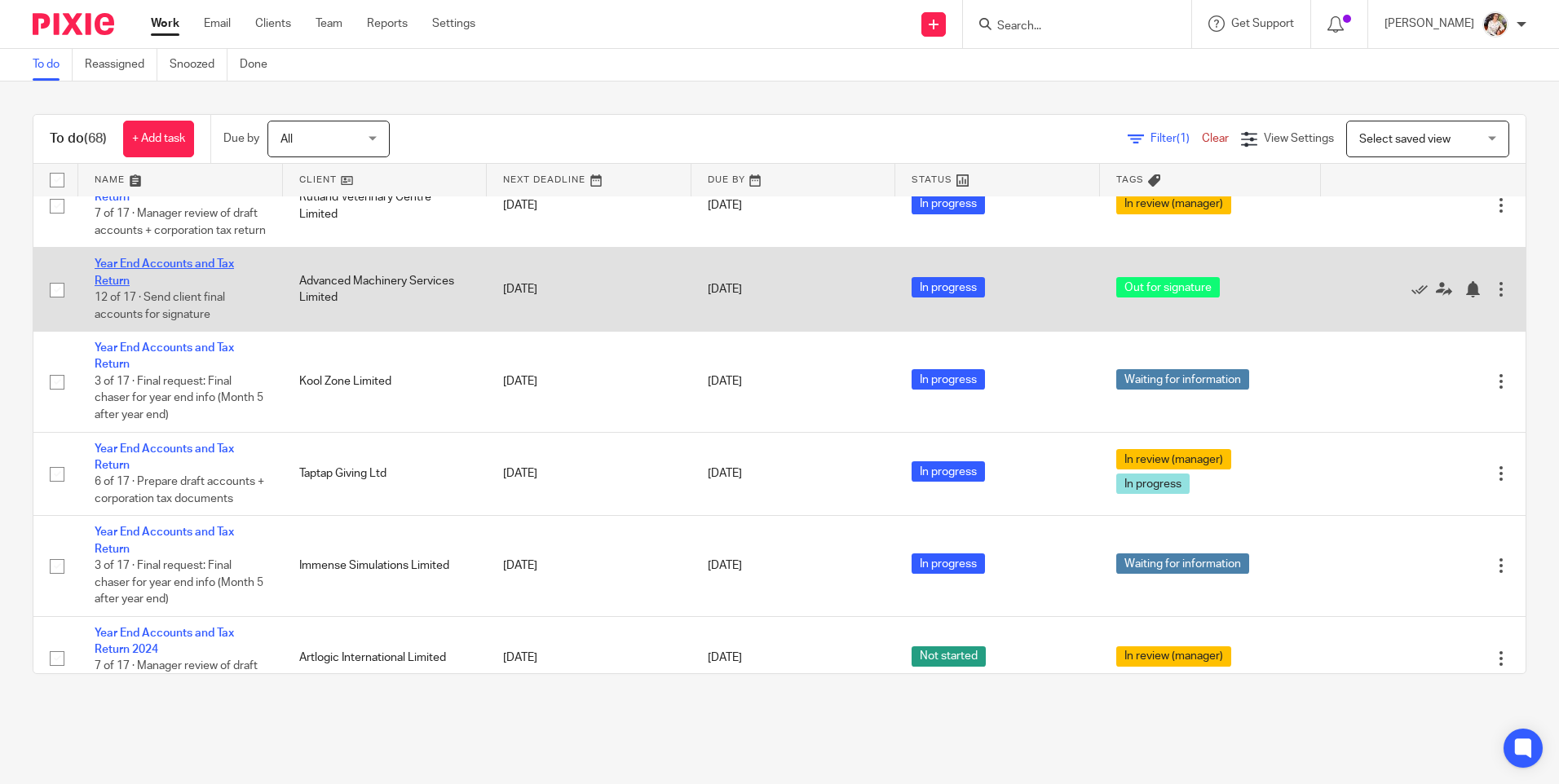
click at [198, 286] on link "Year End Accounts and Tax Return" at bounding box center [164, 272] width 140 height 27
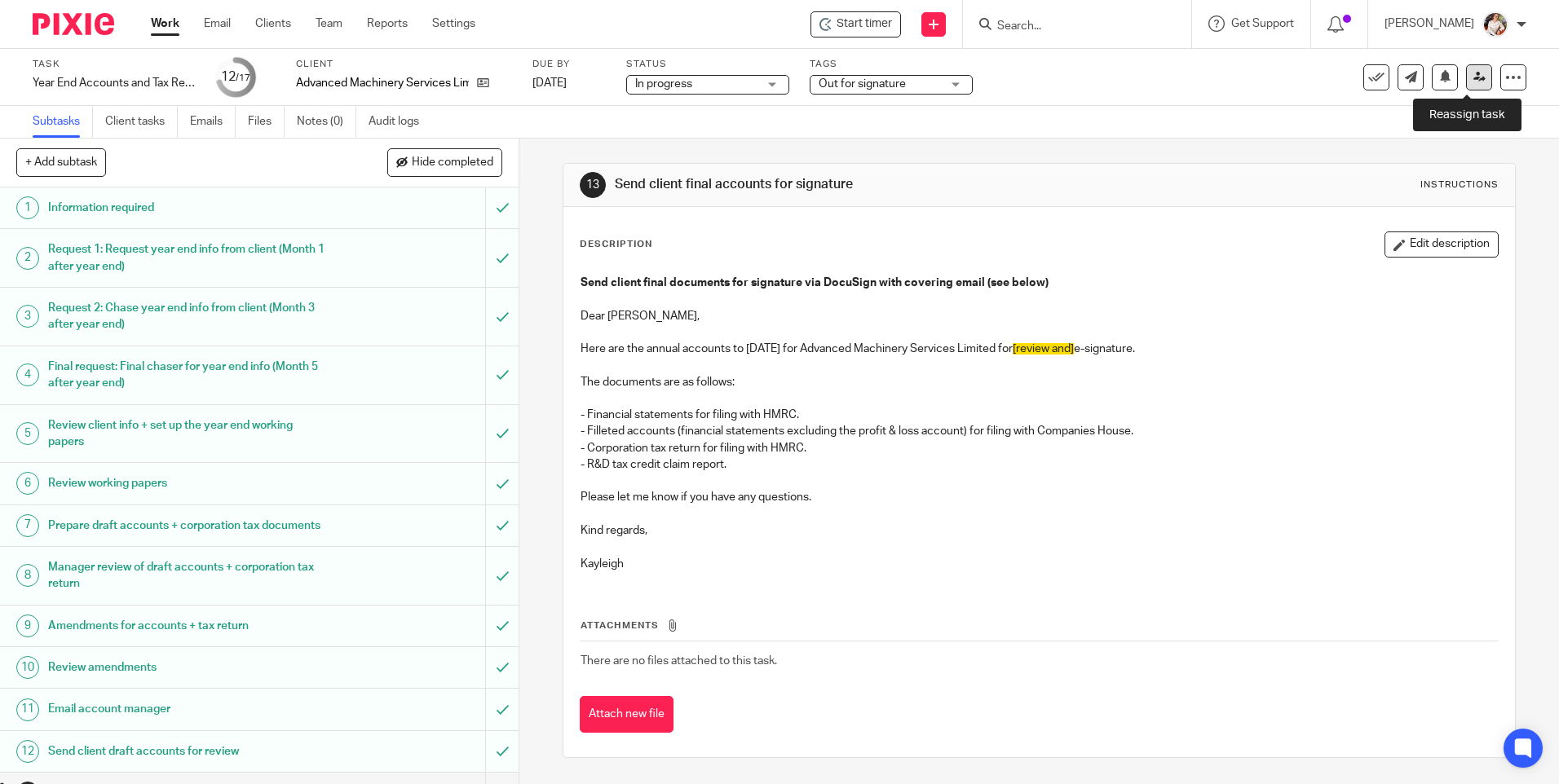
click at [1473, 75] on icon at bounding box center [1479, 77] width 13 height 13
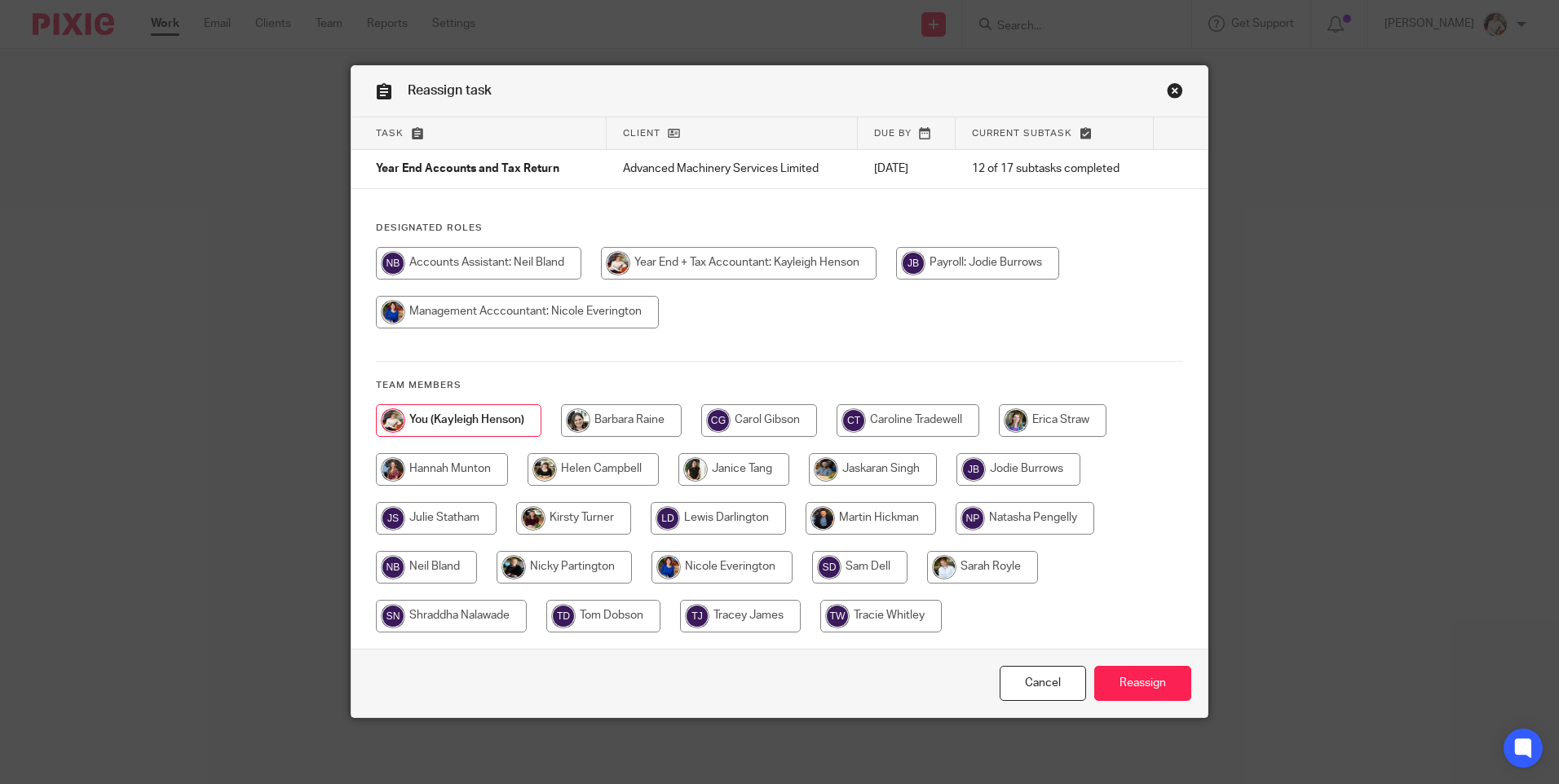
click at [887, 414] on input "radio" at bounding box center [908, 419] width 143 height 32
radio input "true"
click at [1153, 690] on input "Reassign" at bounding box center [1142, 683] width 97 height 35
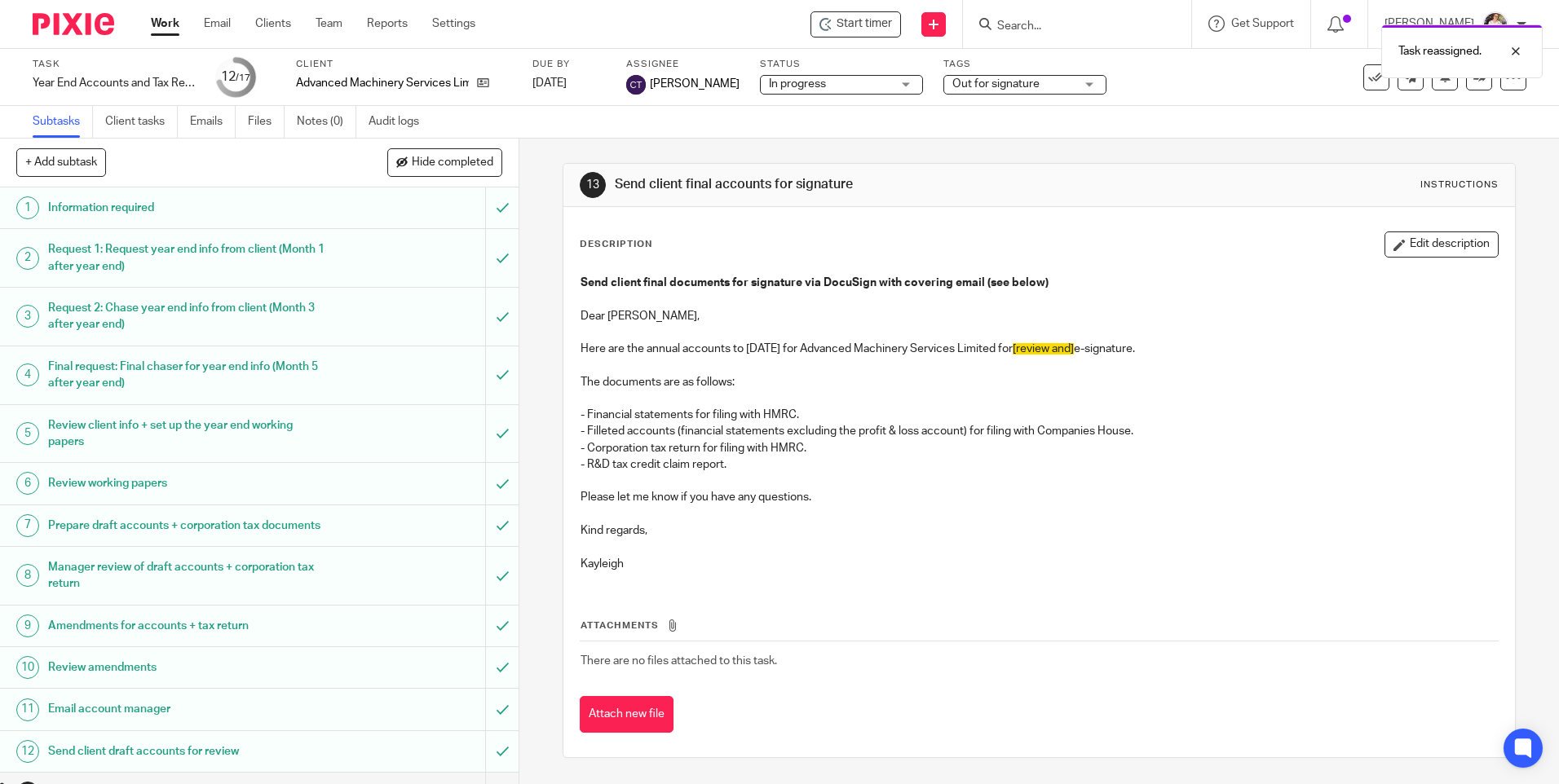
click at [159, 23] on link "Work" at bounding box center [164, 23] width 28 height 17
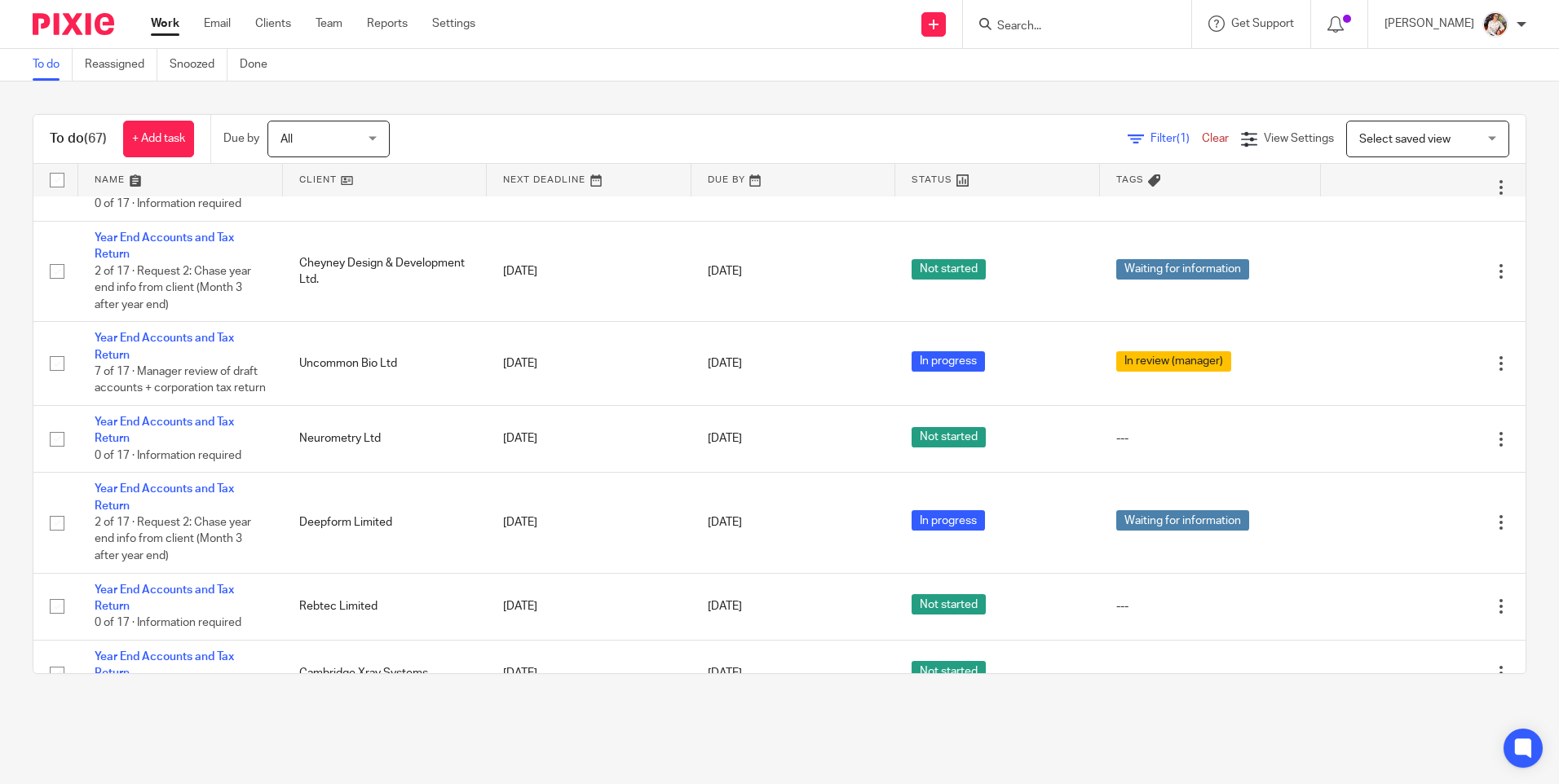
scroll to position [2363, 0]
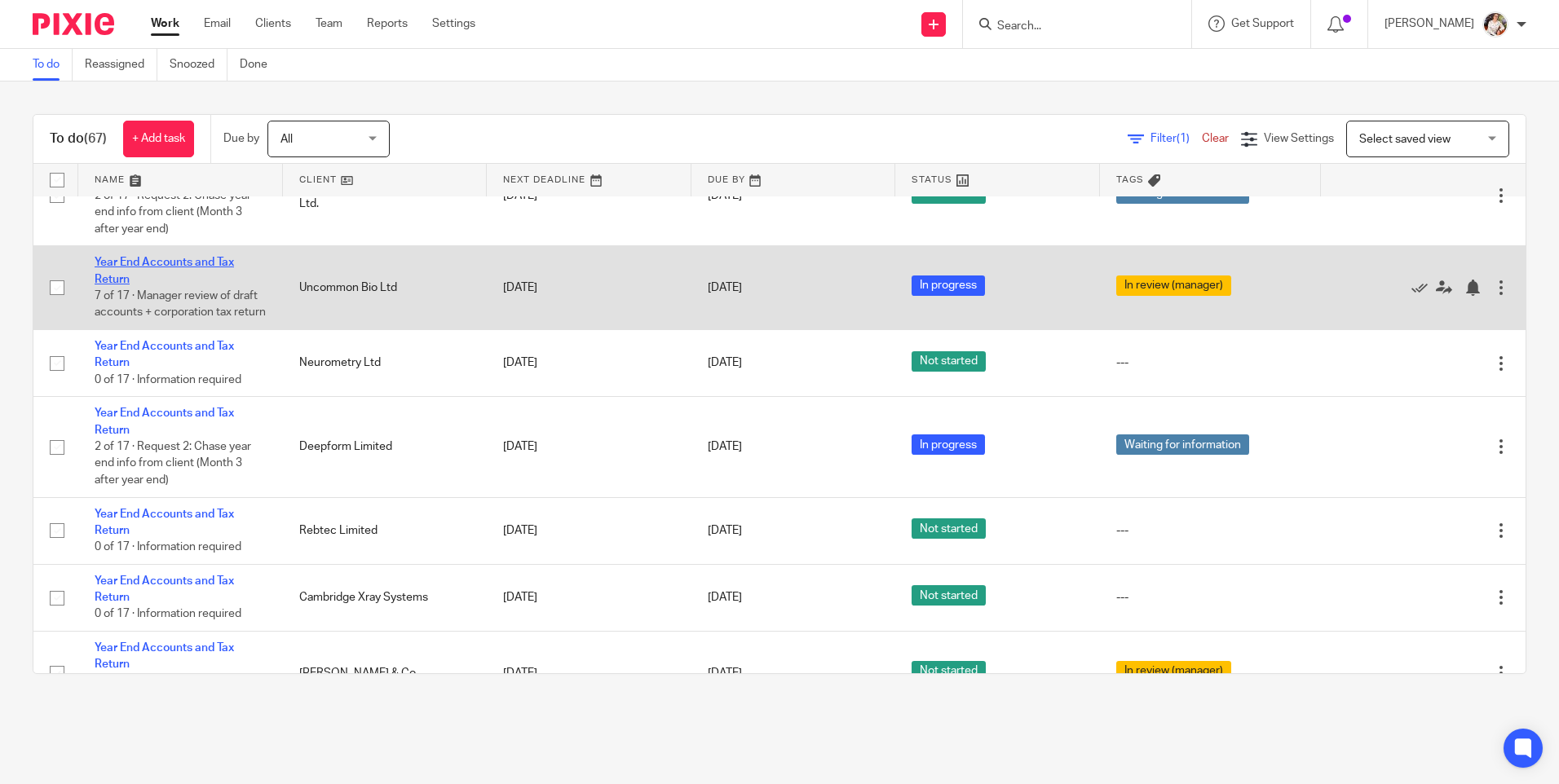
click at [157, 284] on link "Year End Accounts and Tax Return" at bounding box center [164, 271] width 140 height 27
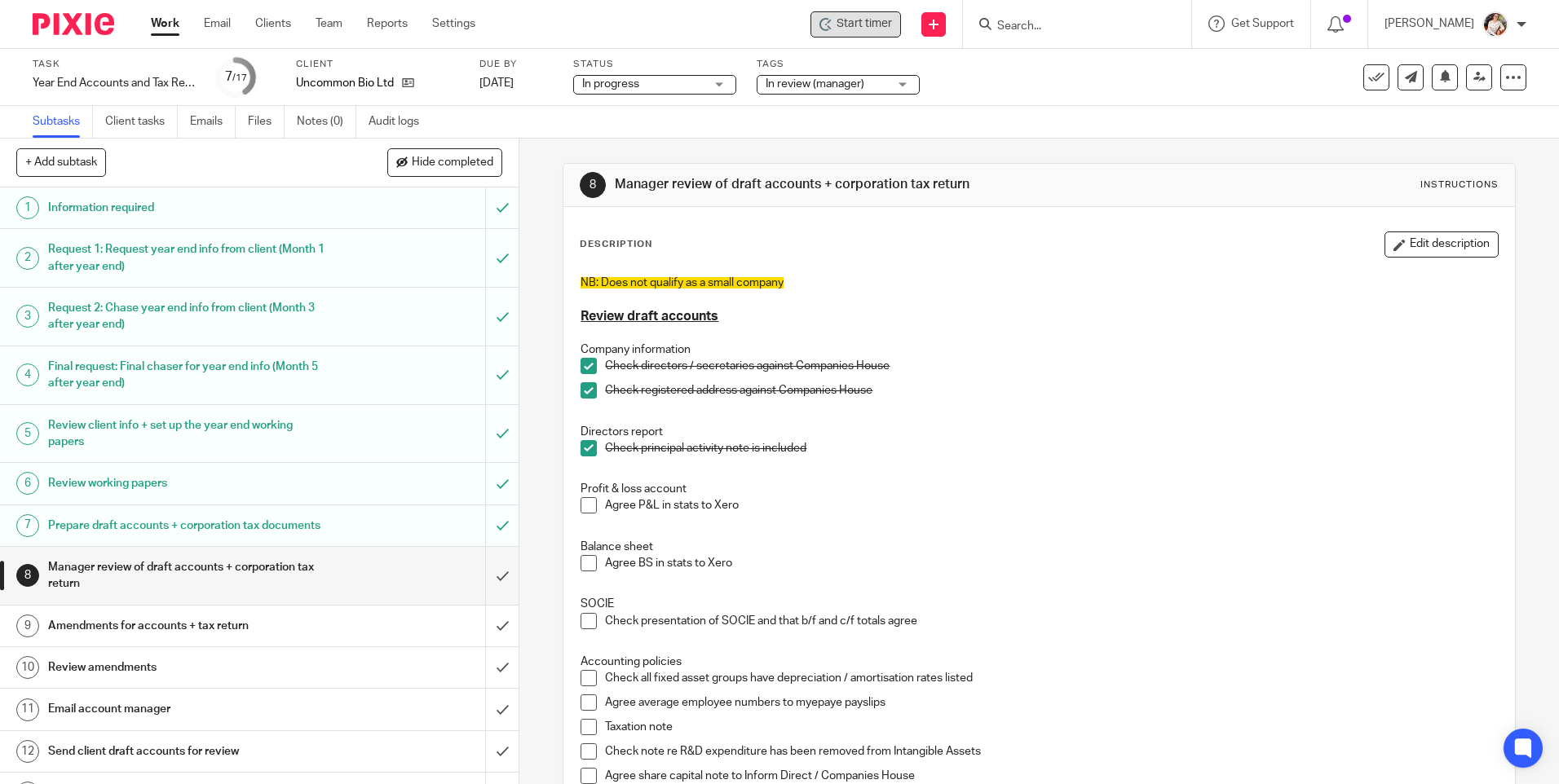
click at [860, 24] on span "Start timer" at bounding box center [864, 24] width 56 height 18
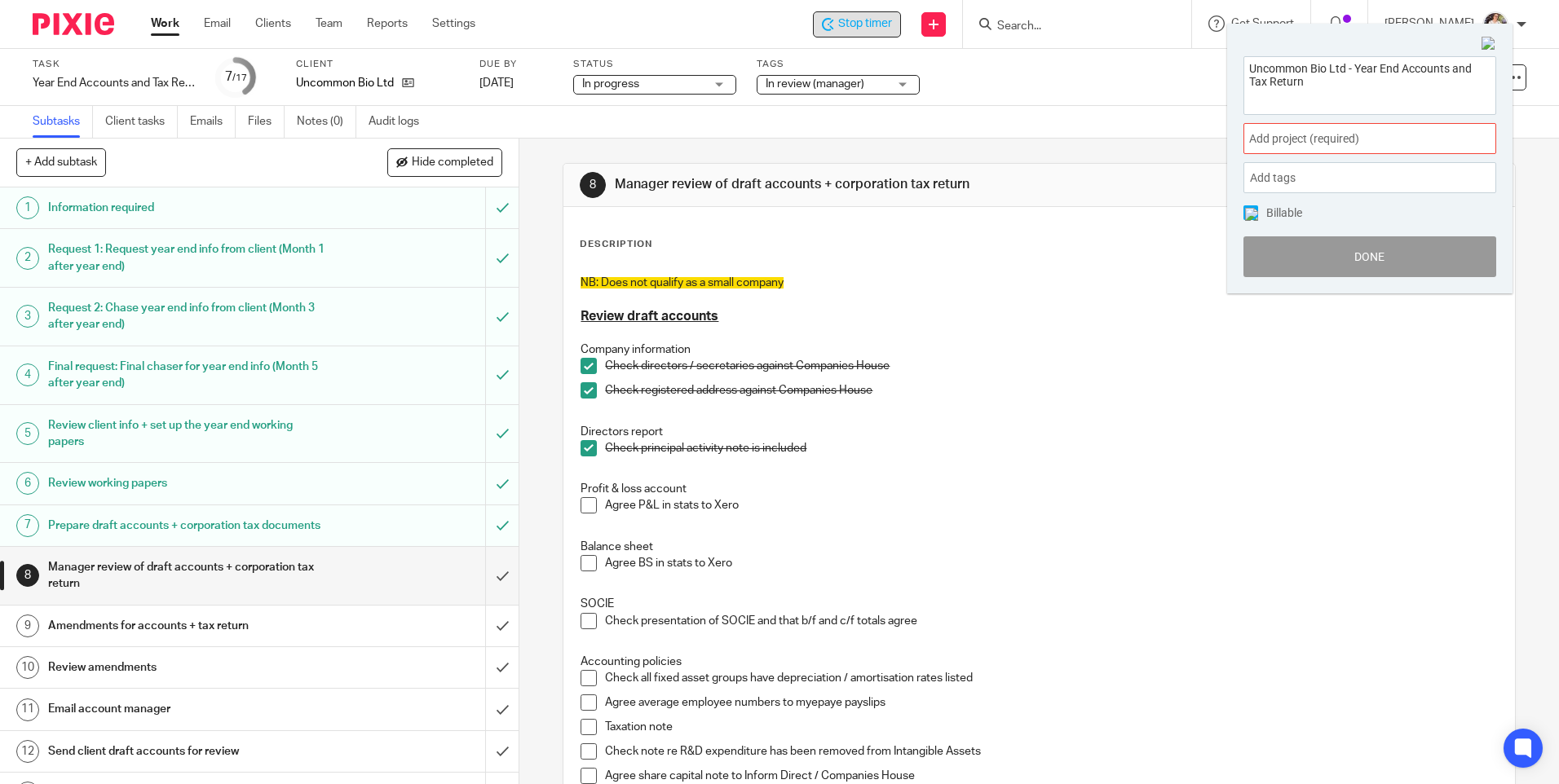
click at [1338, 136] on span "Add project (required) :" at bounding box center [1352, 139] width 205 height 18
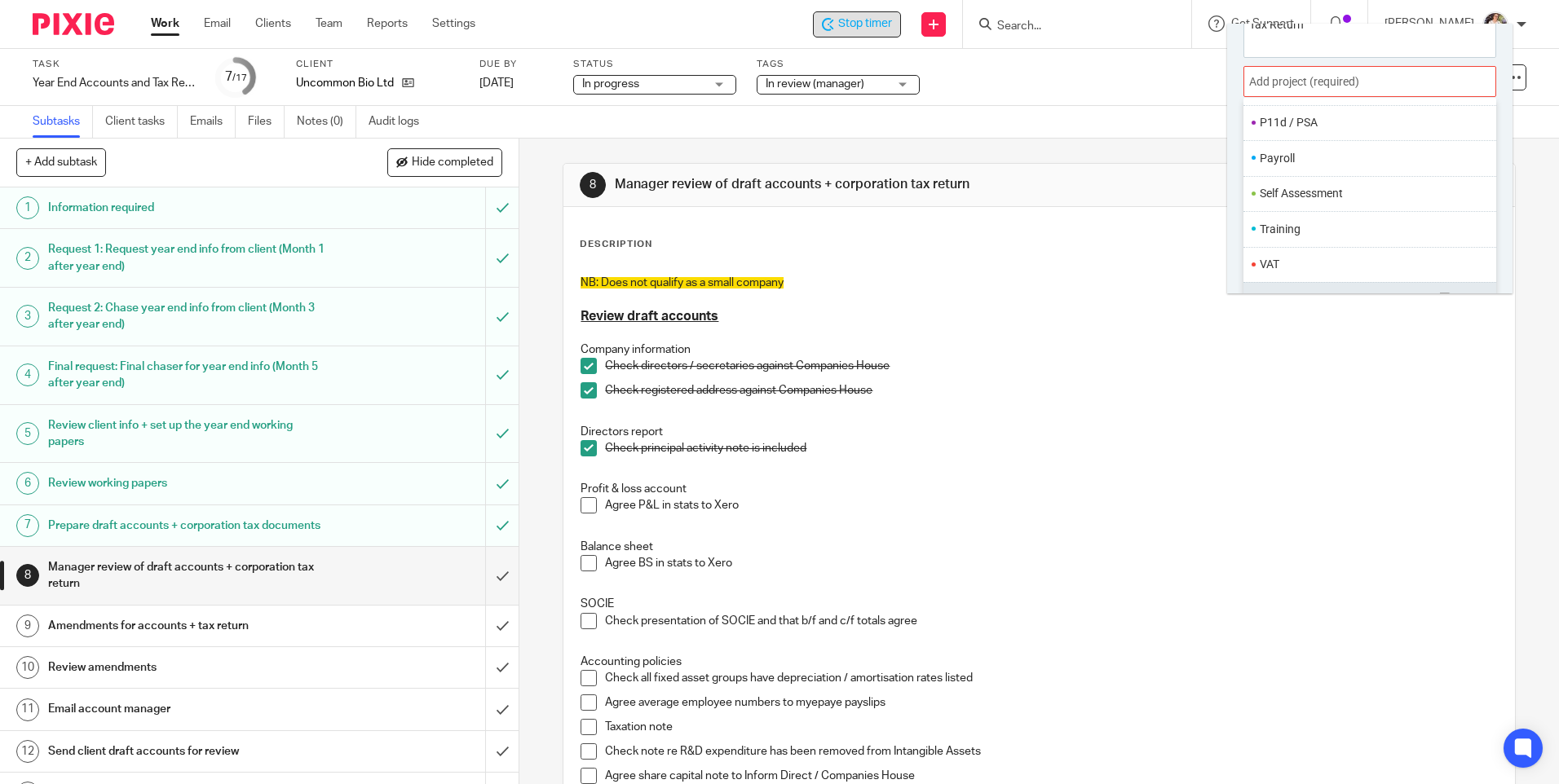
scroll to position [81, 0]
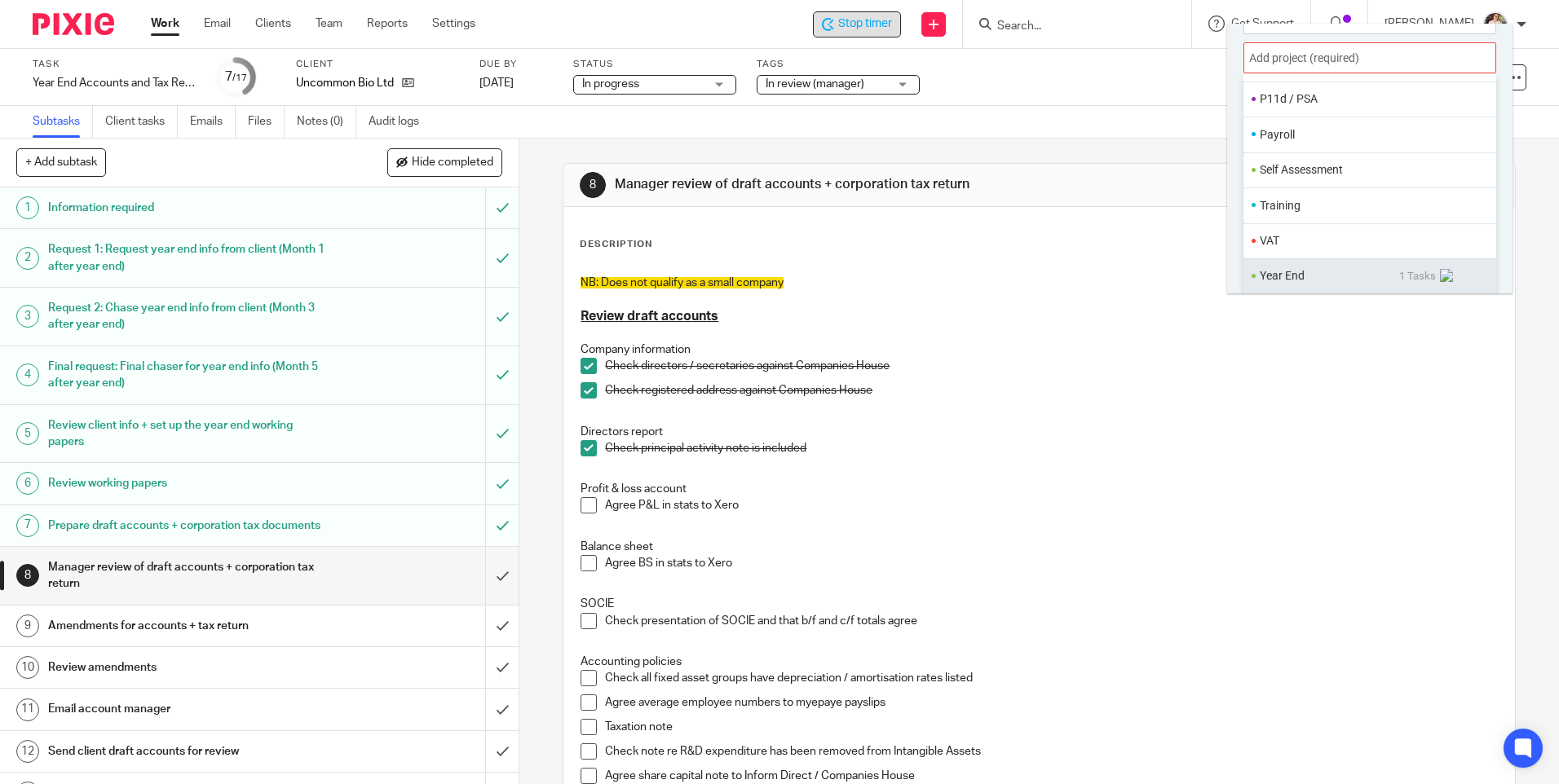
click at [1284, 276] on li "Year End" at bounding box center [1329, 276] width 140 height 18
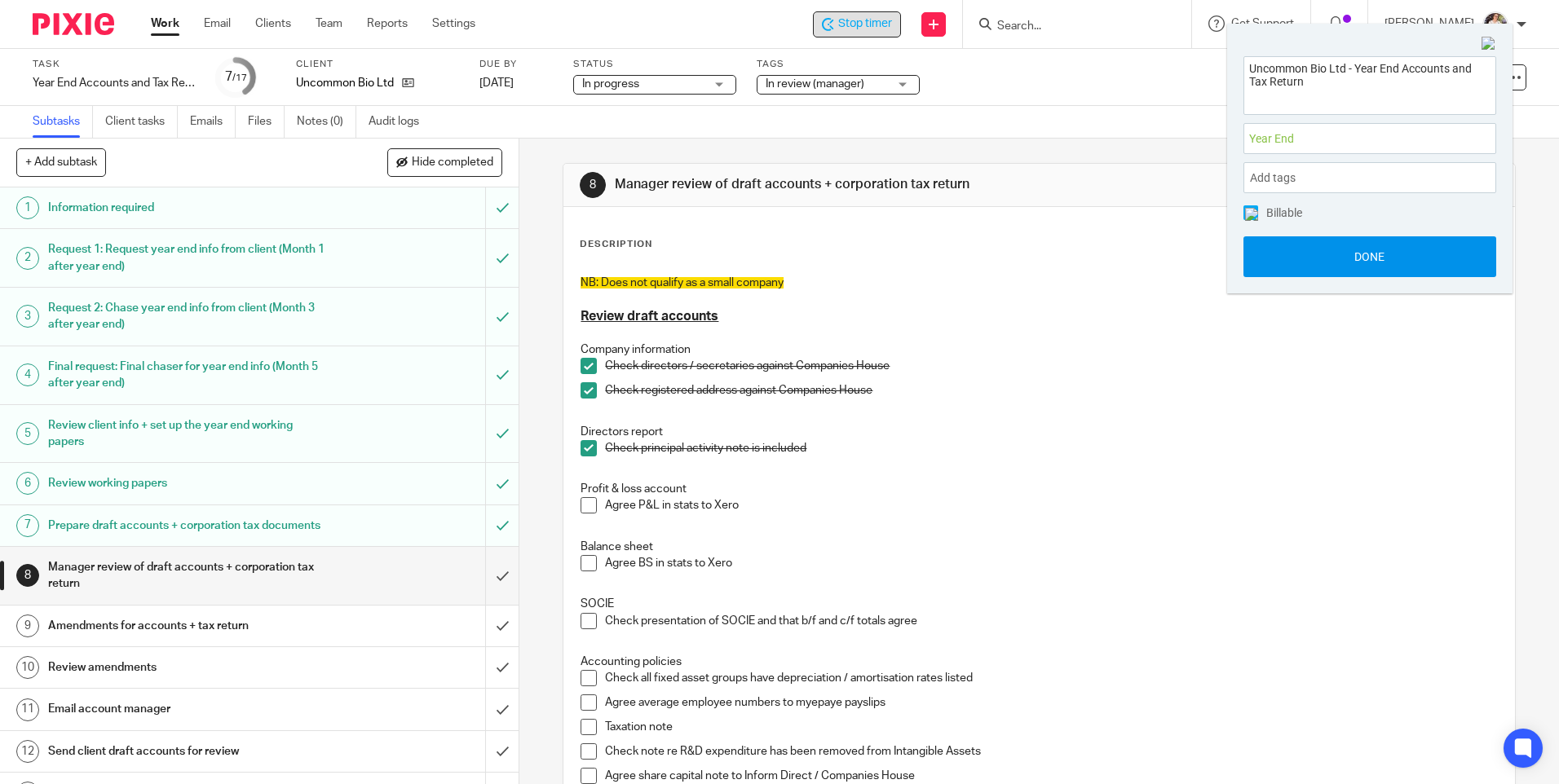
click at [1329, 255] on button "Done" at bounding box center [1369, 257] width 252 height 41
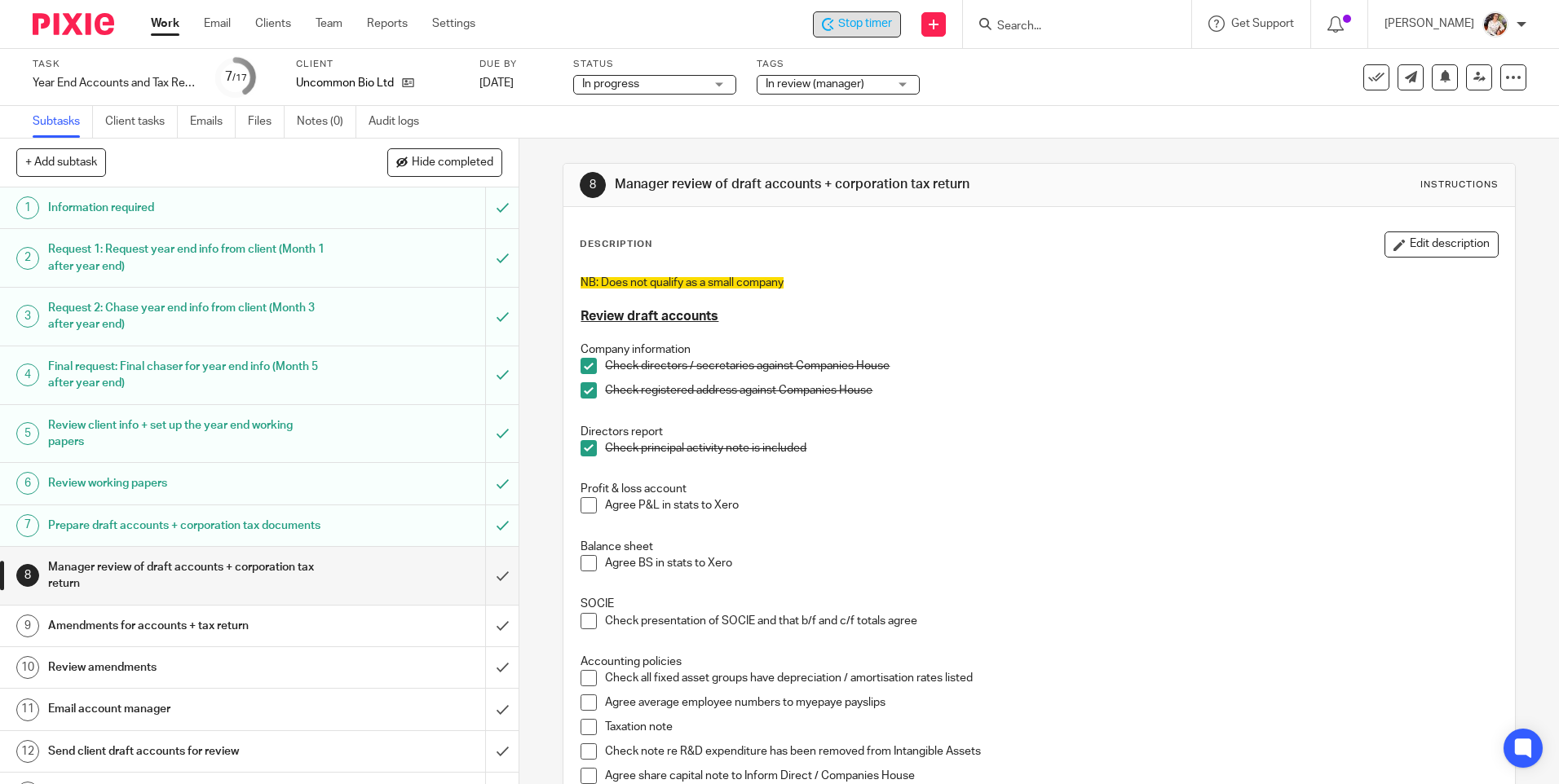
click at [823, 32] on div "Stop timer" at bounding box center [857, 24] width 88 height 26
